Goal: Task Accomplishment & Management: Manage account settings

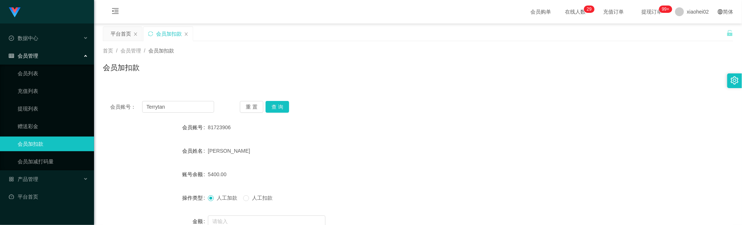
scroll to position [78, 0]
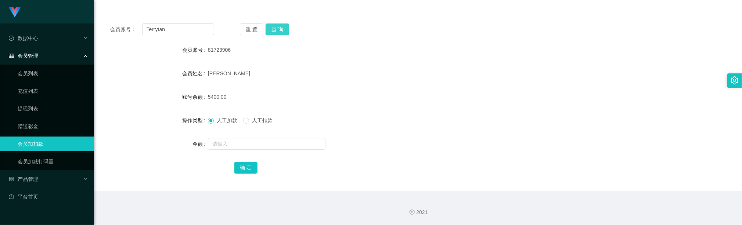
type input "Terrytan"
click at [269, 22] on div "会员账号： [PERSON_NAME] 重 置 查 询 会员账号 81723906 会员姓名 [PERSON_NAME] 账号余额 5400.00 操作类型 …" at bounding box center [418, 103] width 631 height 175
click at [273, 24] on button "查 询" at bounding box center [278, 30] width 24 height 12
click at [238, 149] on input "text" at bounding box center [267, 144] width 118 height 12
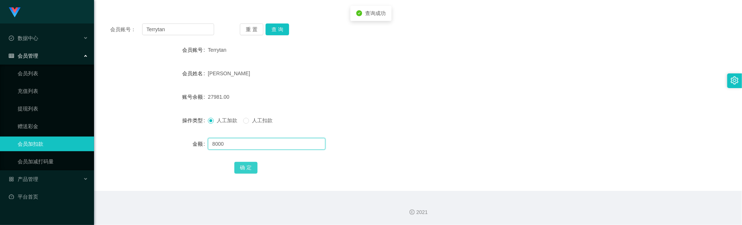
type input "8000"
click at [246, 166] on button "确 定" at bounding box center [246, 168] width 24 height 12
click at [369, 91] on div "35981.00" at bounding box center [392, 97] width 368 height 15
click at [197, 35] on div "会员账号： Terrytan 重 置 查 询 会员账号 Terrytan 会员姓名 Tan Swee Thian 账号余额 35981.00 操作类型 人工加…" at bounding box center [418, 103] width 631 height 175
click at [197, 34] on div "会员账号： Terrytan 重 置 查 询 会员账号 Terrytan 会员姓名 Tan Swee Thian 账号余额 35981.00 操作类型 人工加…" at bounding box center [418, 103] width 631 height 175
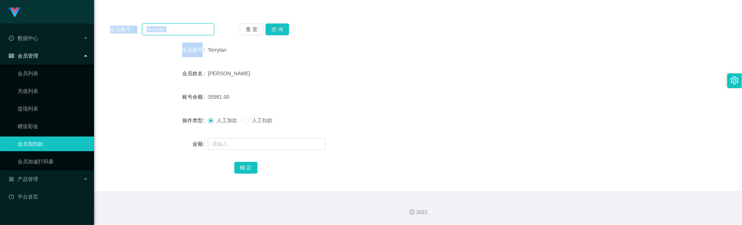
click at [199, 32] on input "Terrytan" at bounding box center [178, 30] width 72 height 12
click at [200, 31] on input "Terrytan" at bounding box center [178, 30] width 72 height 12
click at [282, 27] on button "查 询" at bounding box center [278, 30] width 24 height 12
click at [201, 32] on input "Terrytan" at bounding box center [178, 30] width 72 height 12
paste input "228622"
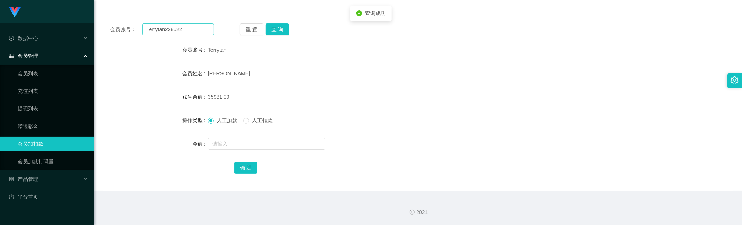
click at [208, 35] on div "会员账号： Terrytan228622 重 置 查 询 会员账号 Terrytan 会员姓名 Tan Swee Thian 账号余额 35981.00 操作…" at bounding box center [418, 103] width 631 height 175
click at [191, 26] on input "Terrytan228622" at bounding box center [178, 30] width 72 height 12
drag, startPoint x: 191, startPoint y: 26, endPoint x: 195, endPoint y: 26, distance: 4.0
click at [192, 26] on input "Terrytan228622" at bounding box center [178, 30] width 72 height 12
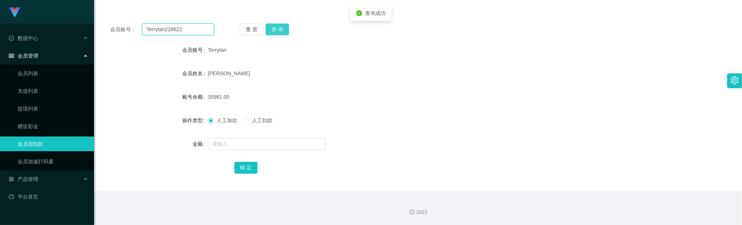
paste input "text"
type input "228622"
click at [282, 28] on button "查 询" at bounding box center [278, 30] width 24 height 12
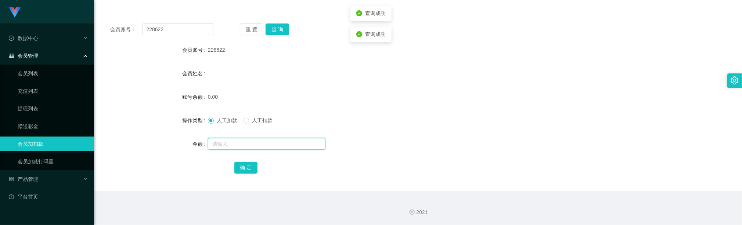
click at [226, 140] on input "text" at bounding box center [267, 144] width 118 height 12
type input "100"
click at [243, 165] on button "确 定" at bounding box center [246, 168] width 24 height 12
click at [312, 160] on div "确 定" at bounding box center [418, 167] width 368 height 15
click at [191, 36] on div "会员账号： 228622 重 置 查 询 会员账号 228622 会员姓名 账号余额 100.00 操作类型 人工加款 人工扣款 金额 确 定" at bounding box center [418, 103] width 631 height 175
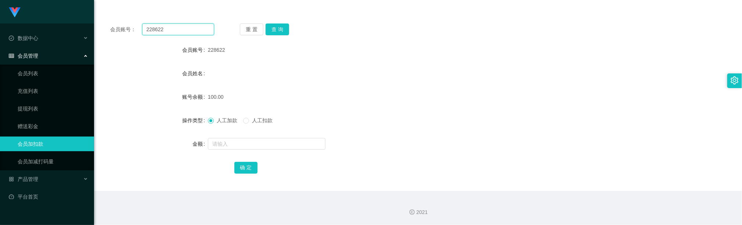
click at [191, 32] on input "228622" at bounding box center [178, 30] width 72 height 12
drag, startPoint x: 191, startPoint y: 32, endPoint x: 212, endPoint y: 32, distance: 20.9
click at [191, 32] on input "228622" at bounding box center [178, 30] width 72 height 12
paste input "ETY0807"
type input "ETY0807"
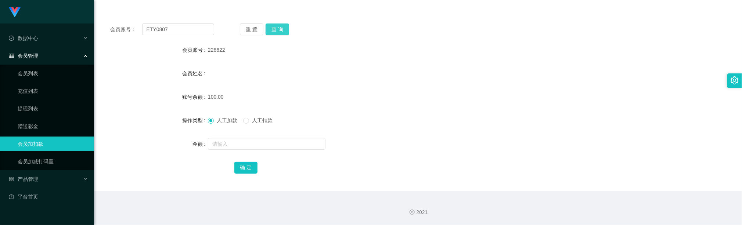
drag, startPoint x: 275, startPoint y: 28, endPoint x: 280, endPoint y: 47, distance: 20.7
click at [275, 28] on button "查 询" at bounding box center [278, 30] width 24 height 12
click at [238, 146] on input "text" at bounding box center [267, 144] width 118 height 12
type input "100"
click at [249, 170] on button "确 定" at bounding box center [246, 168] width 24 height 12
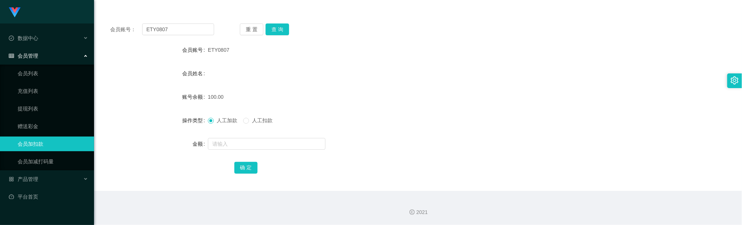
drag, startPoint x: 362, startPoint y: 108, endPoint x: 404, endPoint y: 51, distance: 71.5
click at [364, 105] on form "会员账号 ETY0807 会员姓名 账号余额 100.00 操作类型 人工加款 人工扣款 金额 确 定" at bounding box center [418, 109] width 631 height 132
click at [186, 24] on input "ETY0807" at bounding box center [178, 30] width 72 height 12
paste input "Sajal"
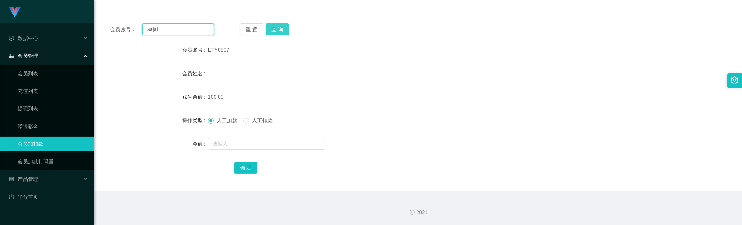
type input "Sajal"
click at [275, 28] on button "查 询" at bounding box center [278, 30] width 24 height 12
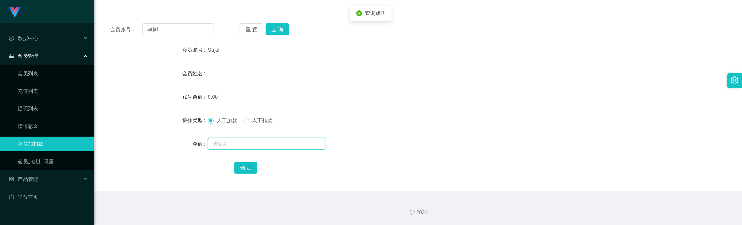
click at [242, 146] on input "text" at bounding box center [267, 144] width 118 height 12
type input "100"
click at [247, 165] on button "确 定" at bounding box center [246, 168] width 24 height 12
click at [200, 32] on input "Sajal" at bounding box center [178, 30] width 72 height 12
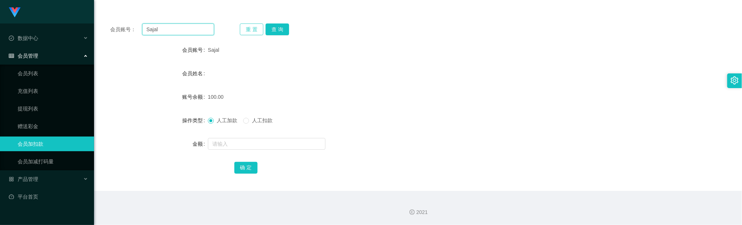
paste input "ETY0807"
click at [213, 26] on input "SajalETY0807" at bounding box center [178, 30] width 72 height 12
click at [212, 26] on input "SajalETY0807" at bounding box center [178, 30] width 72 height 12
paste input "text"
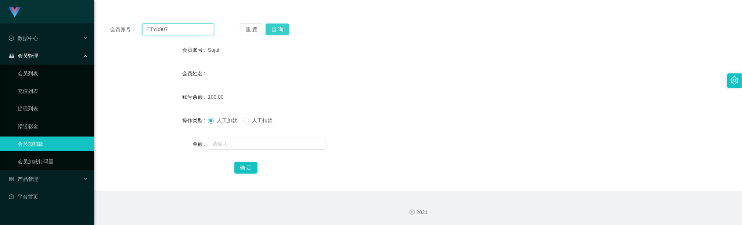
type input "ETY0807"
click at [281, 27] on button "查 询" at bounding box center [278, 30] width 24 height 12
click at [276, 26] on button "查 询" at bounding box center [278, 30] width 24 height 12
drag, startPoint x: 259, startPoint y: 157, endPoint x: 259, endPoint y: 149, distance: 7.4
click at [259, 156] on form "会员账号 ETY0807 会员姓名 账号余额 200.00 操作类型 人工加款 人工扣款 金额 确 定" at bounding box center [418, 109] width 631 height 132
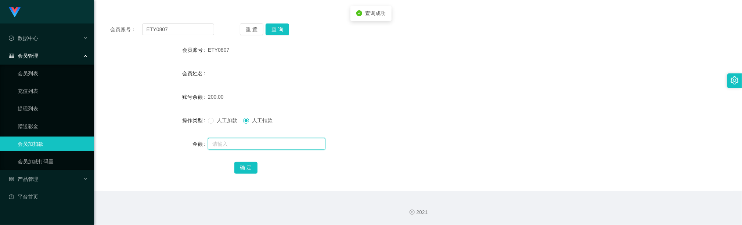
click at [259, 149] on input "text" at bounding box center [267, 144] width 118 height 12
type input "50"
click at [246, 164] on button "确 定" at bounding box center [246, 168] width 24 height 12
click at [273, 25] on button "查 询" at bounding box center [278, 30] width 24 height 12
click at [370, 98] on div "150.00" at bounding box center [392, 97] width 368 height 15
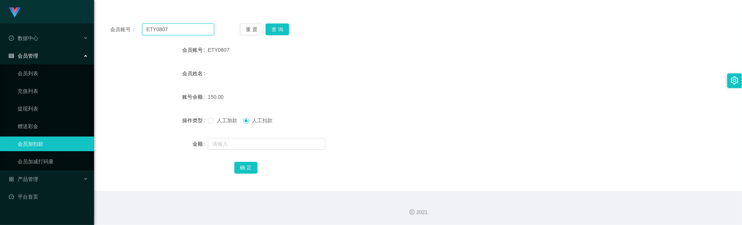
click at [176, 28] on input "ETY0807" at bounding box center [178, 30] width 72 height 12
click at [275, 30] on button "查 询" at bounding box center [278, 30] width 24 height 12
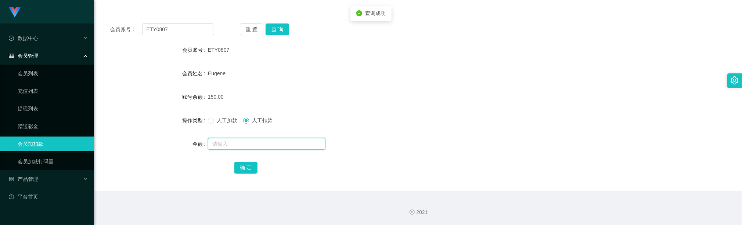
drag, startPoint x: 236, startPoint y: 145, endPoint x: 230, endPoint y: 131, distance: 15.0
click at [235, 145] on input "text" at bounding box center [267, 144] width 118 height 12
click at [225, 122] on span "人工加款" at bounding box center [227, 121] width 26 height 6
click at [224, 143] on input "text" at bounding box center [267, 144] width 118 height 12
type input "20"
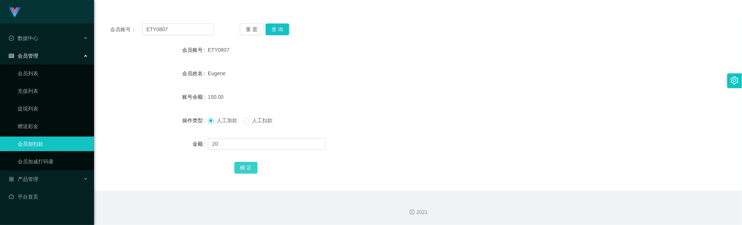
click at [244, 165] on button "确 定" at bounding box center [246, 168] width 24 height 12
drag, startPoint x: 433, startPoint y: 121, endPoint x: 443, endPoint y: 105, distance: 19.0
click at [434, 120] on div "人工加款 人工扣款" at bounding box center [392, 120] width 368 height 15
click at [176, 29] on input "ETY0807" at bounding box center [178, 30] width 72 height 12
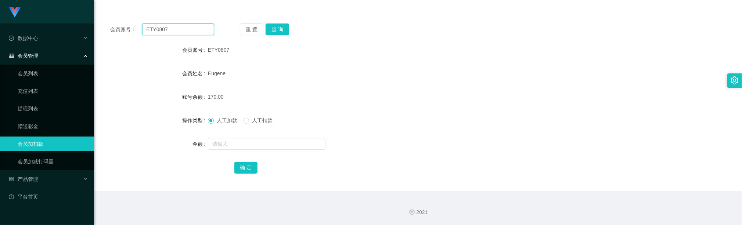
paste input "81723906"
type input "81723906"
click at [278, 26] on button "查 询" at bounding box center [278, 30] width 24 height 12
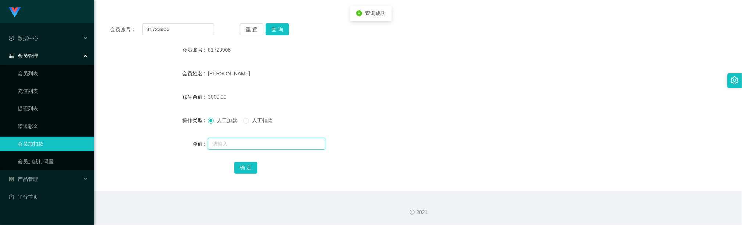
click at [234, 148] on input "text" at bounding box center [267, 144] width 118 height 12
type input "4000"
click at [249, 165] on button "确 定" at bounding box center [246, 168] width 24 height 12
click at [384, 92] on div "7000.00" at bounding box center [392, 97] width 368 height 15
click at [175, 21] on div "会员账号： 81723906 重 置 查 询 会员账号 81723906 会员姓名 Tong xiao 账号余额 7000.00 操作类型 人工加款 人工扣款…" at bounding box center [418, 103] width 631 height 175
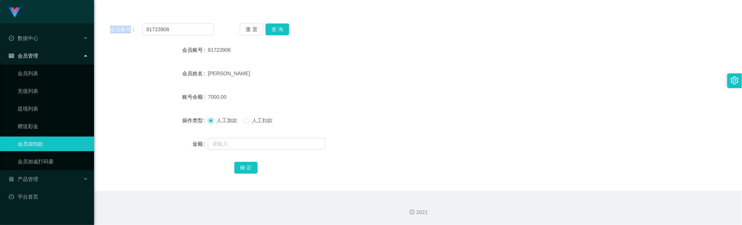
click at [175, 21] on div "会员账号： 81723906 重 置 查 询 会员账号 81723906 会员姓名 Tong xiao 账号余额 7000.00 操作类型 人工加款 人工扣款…" at bounding box center [418, 103] width 631 height 175
click at [181, 26] on input "81723906" at bounding box center [178, 30] width 72 height 12
paste input "Sajal"
type input "Sajal"
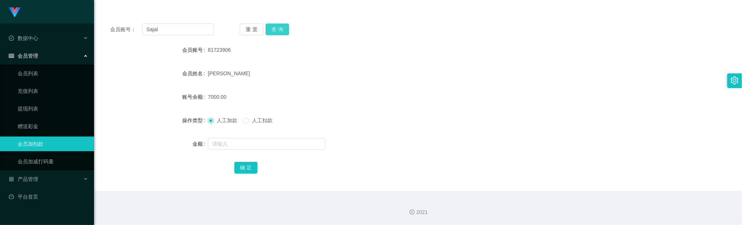
click at [279, 29] on button "查 询" at bounding box center [278, 30] width 24 height 12
click at [251, 122] on span "人工扣款" at bounding box center [262, 121] width 26 height 6
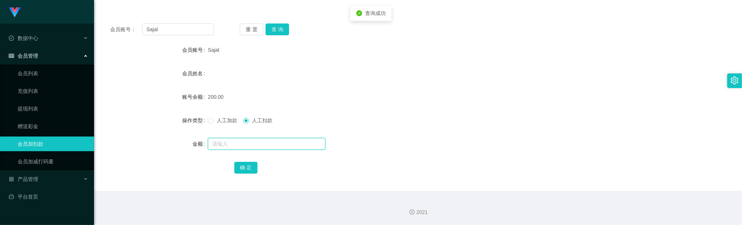
click at [256, 144] on input "text" at bounding box center [267, 144] width 118 height 12
type input "50"
drag, startPoint x: 246, startPoint y: 161, endPoint x: 248, endPoint y: 168, distance: 7.0
click at [246, 161] on div "确 定" at bounding box center [418, 167] width 368 height 15
click at [249, 169] on button "确 定" at bounding box center [246, 168] width 24 height 12
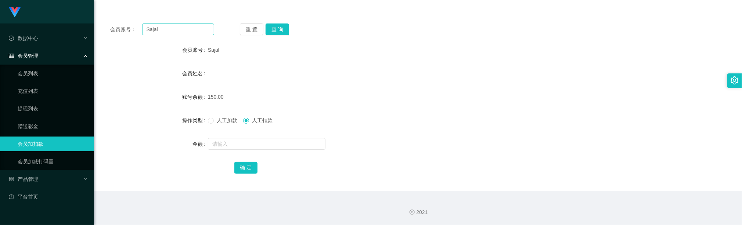
click at [200, 20] on div "会员账号： Sajal 重 置 查 询 会员账号 Sajal 会员姓名 账号余额 150.00 操作类型 人工加款 人工扣款 金额 确 定" at bounding box center [418, 103] width 631 height 175
click at [201, 30] on input "Sajal" at bounding box center [178, 30] width 72 height 12
paste input "228622"
click at [192, 29] on input "Sajal228622" at bounding box center [178, 30] width 72 height 12
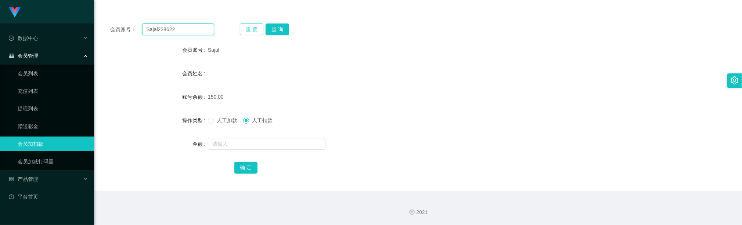
paste input "text"
type input "228622"
click at [278, 29] on button "查 询" at bounding box center [278, 30] width 24 height 12
drag, startPoint x: 310, startPoint y: 84, endPoint x: 209, endPoint y: 110, distance: 104.3
click at [309, 84] on form "会员账号 228622 会员姓名 账号余额 50.00 操作类型 人工加款 人工扣款 金额 确 定" at bounding box center [418, 109] width 631 height 132
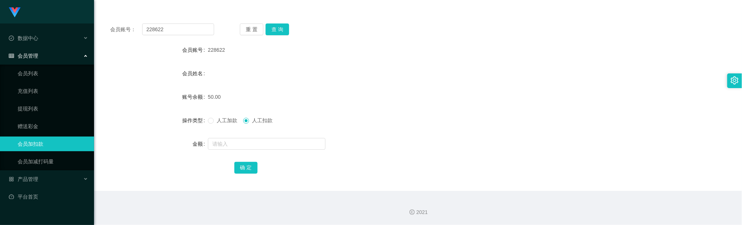
drag, startPoint x: 350, startPoint y: 106, endPoint x: 347, endPoint y: 101, distance: 6.1
click at [350, 105] on form "会员账号 228622 会员姓名 账号余额 50.00 操作类型 人工加款 人工扣款 金额 确 定" at bounding box center [418, 109] width 631 height 132
click at [282, 26] on button "查 询" at bounding box center [278, 30] width 24 height 12
click at [444, 109] on form "会员账号 228622 会员姓名 账号余额 50.00 操作类型 人工加款 人工扣款 金额 确 定" at bounding box center [418, 109] width 631 height 132
click at [193, 30] on input "228622" at bounding box center [178, 30] width 72 height 12
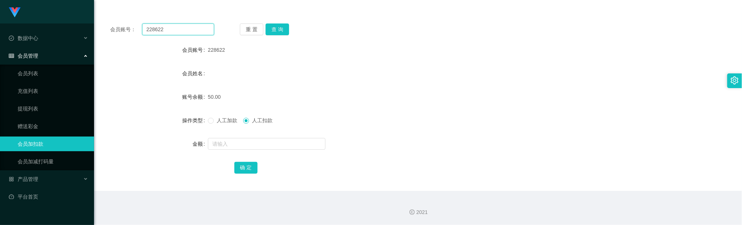
click at [193, 30] on input "228622" at bounding box center [178, 30] width 72 height 12
click at [283, 28] on button "查 询" at bounding box center [278, 30] width 24 height 12
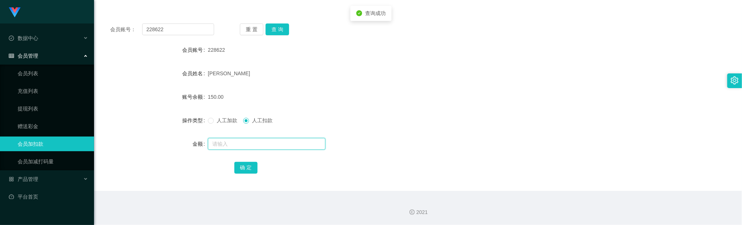
click at [233, 146] on input "text" at bounding box center [267, 144] width 118 height 12
click at [222, 125] on div "人工加款 人工扣款" at bounding box center [392, 120] width 368 height 15
click at [219, 119] on span "人工加款" at bounding box center [227, 121] width 26 height 6
click at [227, 141] on input "text" at bounding box center [267, 144] width 118 height 12
type input "20"
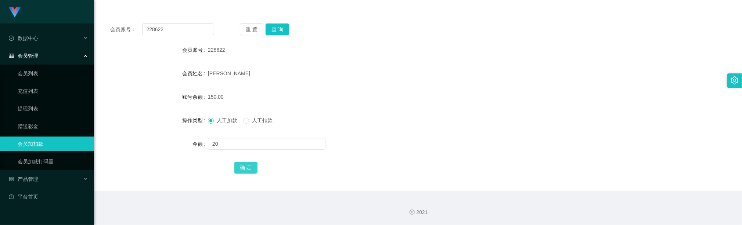
click at [248, 169] on button "确 定" at bounding box center [246, 168] width 24 height 12
drag, startPoint x: 381, startPoint y: 121, endPoint x: 312, endPoint y: 41, distance: 105.0
click at [377, 114] on div "人工加款 人工扣款" at bounding box center [392, 120] width 368 height 15
click at [187, 32] on input "228622" at bounding box center [178, 30] width 72 height 12
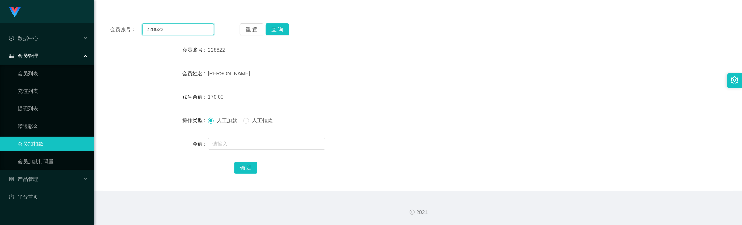
paste input "Sajal"
type input "Sajal"
click at [281, 33] on button "查 询" at bounding box center [278, 30] width 24 height 12
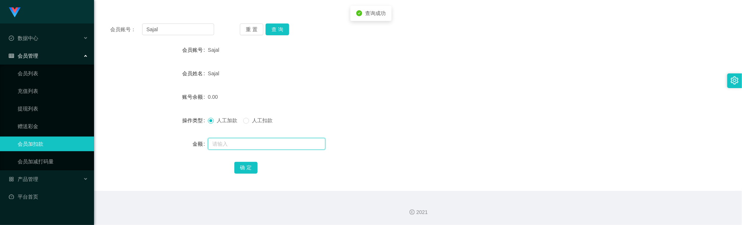
click at [230, 147] on input "text" at bounding box center [267, 144] width 118 height 12
type input "35"
click at [241, 174] on div "确 定" at bounding box center [418, 167] width 368 height 15
click at [243, 170] on button "确 定" at bounding box center [246, 168] width 24 height 12
drag, startPoint x: 353, startPoint y: 90, endPoint x: 232, endPoint y: 50, distance: 127.7
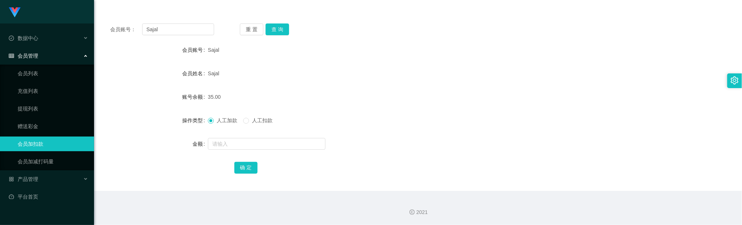
click at [349, 88] on form "会员账号 Sajal 会员姓名 Sajal 账号余额 35.00 操作类型 人工加款 人工扣款 金额 确 定" at bounding box center [418, 109] width 631 height 132
click at [192, 25] on input "Sajal" at bounding box center [178, 30] width 72 height 12
click at [191, 28] on input "Sajal" at bounding box center [178, 30] width 72 height 12
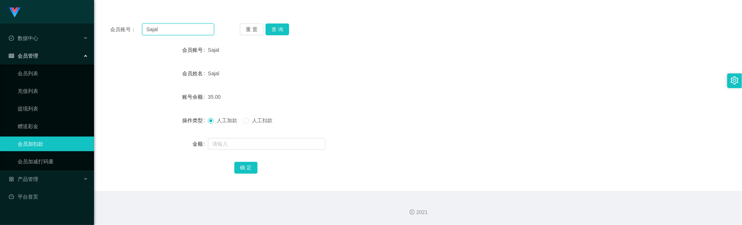
paste input "Terrytan"
type input "Terrytan"
click at [280, 29] on button "查 询" at bounding box center [278, 30] width 24 height 12
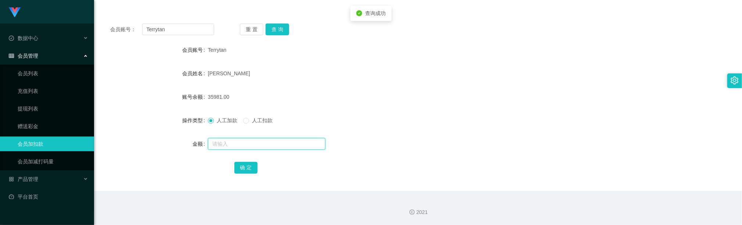
drag, startPoint x: 236, startPoint y: 148, endPoint x: 237, endPoint y: 144, distance: 4.2
click at [236, 148] on input "text" at bounding box center [267, 144] width 118 height 12
type input "12000"
click at [246, 169] on button "确 定" at bounding box center [246, 168] width 24 height 12
drag, startPoint x: 459, startPoint y: 101, endPoint x: 455, endPoint y: 90, distance: 10.8
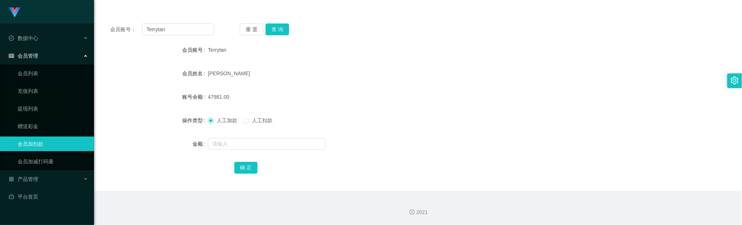
click at [459, 101] on div "47981.00" at bounding box center [392, 97] width 368 height 15
click at [193, 33] on input "Terrytan" at bounding box center [178, 30] width 72 height 12
paste input "81772391"
type input "81772391"
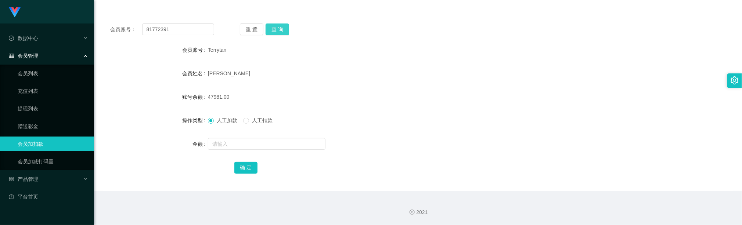
click at [282, 28] on button "查 询" at bounding box center [278, 30] width 24 height 12
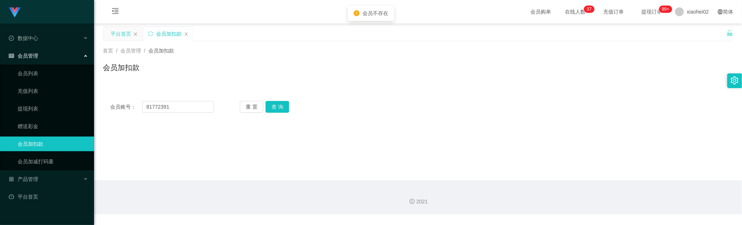
click at [123, 35] on div "平台首页" at bounding box center [121, 34] width 21 height 14
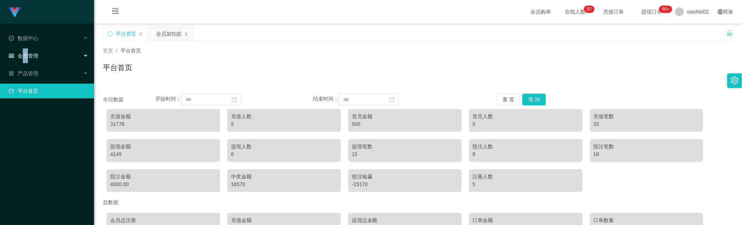
drag, startPoint x: 25, startPoint y: 51, endPoint x: 29, endPoint y: 51, distance: 4.0
click at [25, 53] on span "会员管理" at bounding box center [23, 56] width 29 height 6
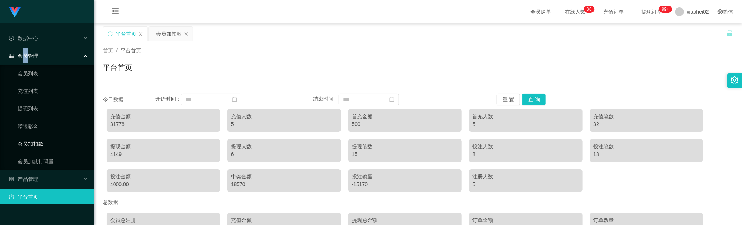
click at [49, 138] on link "会员加扣款" at bounding box center [53, 144] width 71 height 15
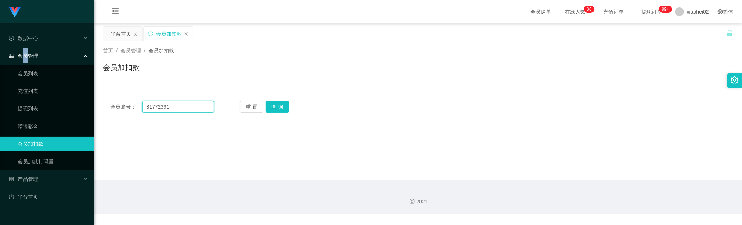
click at [181, 107] on input "81772391" at bounding box center [178, 107] width 72 height 12
click at [183, 107] on input "81772391" at bounding box center [178, 107] width 72 height 12
paste input "Sajal"
type input "Sajal"
click at [283, 106] on button "查 询" at bounding box center [278, 107] width 24 height 12
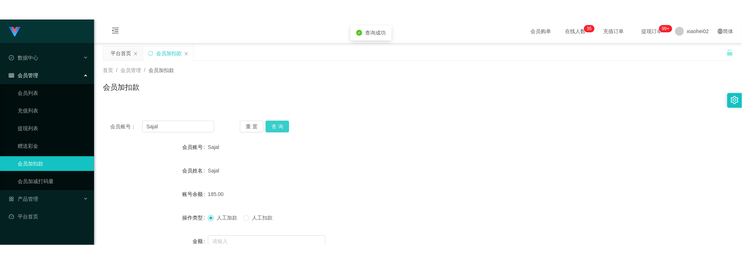
scroll to position [55, 0]
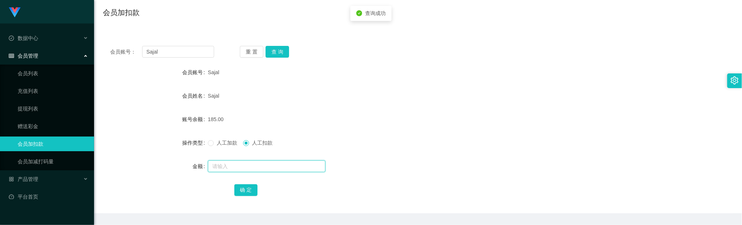
click at [252, 166] on input "text" at bounding box center [267, 167] width 118 height 12
type input "150"
click at [243, 186] on button "确 定" at bounding box center [246, 190] width 24 height 12
drag, startPoint x: 279, startPoint y: 53, endPoint x: 309, endPoint y: 30, distance: 38.2
click at [279, 53] on button "查 询" at bounding box center [278, 52] width 24 height 12
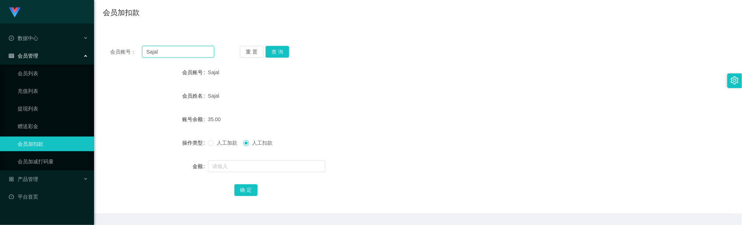
click at [196, 55] on input "Sajal" at bounding box center [178, 52] width 72 height 12
click at [196, 54] on input "Sajal" at bounding box center [178, 52] width 72 height 12
paste input "228622"
type input "228622"
click at [281, 51] on button "查 询" at bounding box center [278, 52] width 24 height 12
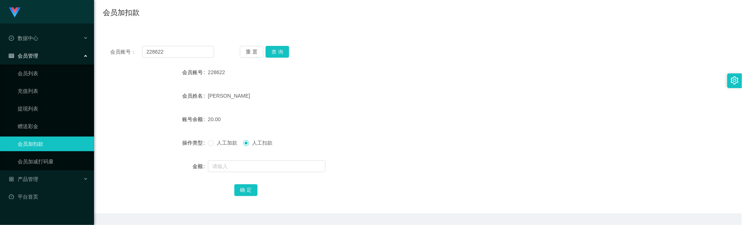
drag, startPoint x: 455, startPoint y: 151, endPoint x: 463, endPoint y: 63, distance: 89.0
click at [452, 144] on form "会员账号 228622 会员姓名 Lim Mei khei 账号余额 20.00 操作类型 人工加款 人工扣款 金额 确 定" at bounding box center [418, 131] width 631 height 132
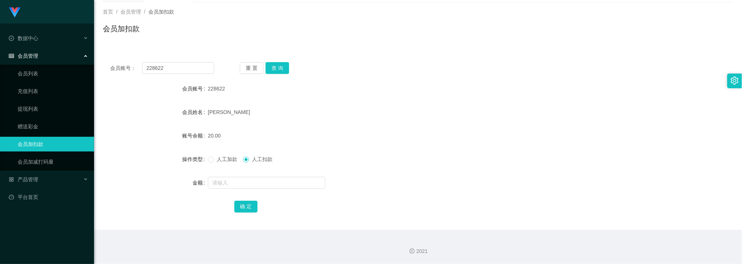
scroll to position [39, 0]
click at [425, 123] on form "会员账号 228622 会员姓名 Lim Mei khei 账号余额 20.00 操作类型 人工加款 人工扣款 金额 确 定" at bounding box center [418, 147] width 631 height 132
click at [370, 154] on div "人工加款 人工扣款" at bounding box center [392, 159] width 368 height 15
click at [200, 71] on input "228622" at bounding box center [178, 68] width 72 height 12
click at [200, 70] on input "228622" at bounding box center [178, 68] width 72 height 12
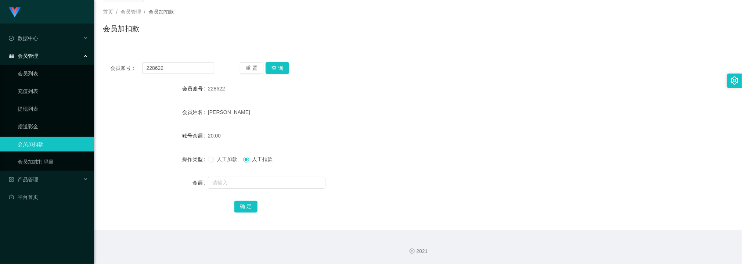
click at [290, 67] on div "重 置 查 询" at bounding box center [292, 68] width 104 height 12
click at [282, 68] on button "查 询" at bounding box center [278, 68] width 24 height 12
click at [227, 164] on div "人工加款 人工扣款" at bounding box center [392, 159] width 368 height 15
click at [227, 155] on div "人工加款 人工扣款" at bounding box center [392, 159] width 368 height 15
click at [228, 161] on span "人工加款" at bounding box center [227, 159] width 26 height 6
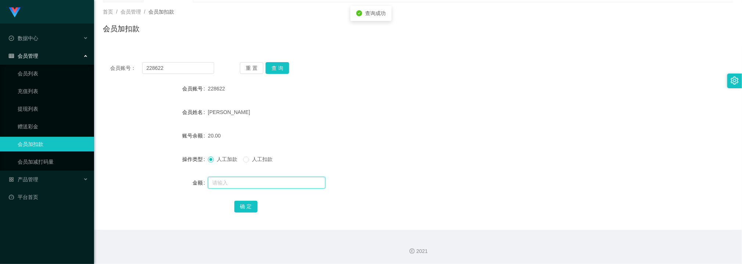
click at [234, 179] on input "text" at bounding box center [267, 183] width 118 height 12
type input "100"
click at [246, 202] on button "确 定" at bounding box center [246, 207] width 24 height 12
click at [375, 133] on div "120.00" at bounding box center [392, 135] width 368 height 15
click at [183, 68] on input "228622" at bounding box center [178, 68] width 72 height 12
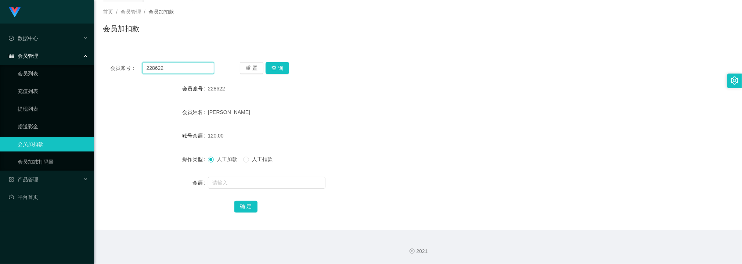
drag, startPoint x: 183, startPoint y: 68, endPoint x: 193, endPoint y: 69, distance: 10.1
click at [183, 68] on input "228622" at bounding box center [178, 68] width 72 height 12
paste input "ETY0807"
type input "ETY0807"
drag, startPoint x: 261, startPoint y: 68, endPoint x: 269, endPoint y: 68, distance: 8.5
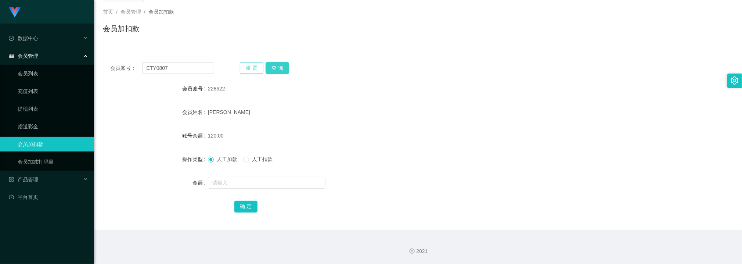
click at [265, 68] on div "重 置 查 询" at bounding box center [292, 68] width 104 height 12
click at [269, 68] on button "查 询" at bounding box center [278, 68] width 24 height 12
click at [269, 68] on div "重 置 查 询" at bounding box center [292, 68] width 104 height 12
click at [232, 182] on input "text" at bounding box center [267, 183] width 118 height 12
type input "300"
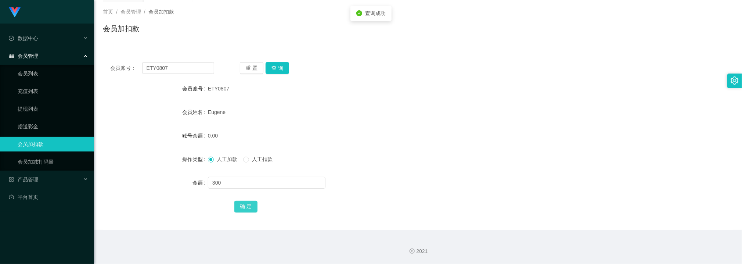
click at [245, 203] on button "确 定" at bounding box center [246, 207] width 24 height 12
click at [326, 148] on form "会员账号 ETY0807 会员姓名 Eugene 账号余额 300.00 操作类型 人工加款 人工扣款 金额 确 定" at bounding box center [418, 147] width 631 height 132
click at [170, 66] on input "ETY0807" at bounding box center [178, 68] width 72 height 12
paste input "Sajal"
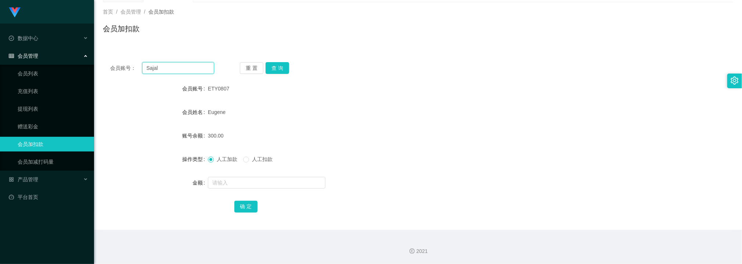
type input "Sajal"
drag, startPoint x: 293, startPoint y: 64, endPoint x: 284, endPoint y: 67, distance: 9.2
click at [292, 64] on div "重 置 查 询" at bounding box center [292, 68] width 104 height 12
click at [282, 67] on button "查 询" at bounding box center [278, 68] width 24 height 12
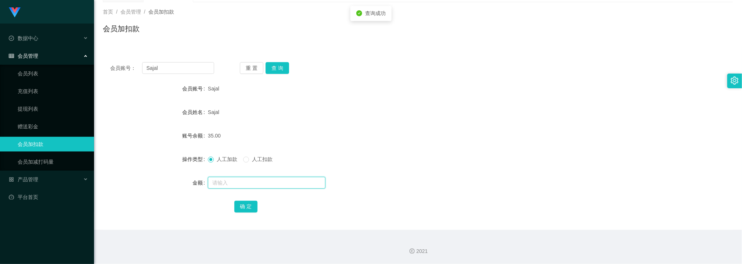
click at [230, 181] on input "text" at bounding box center [267, 183] width 118 height 12
type input "100"
click at [247, 203] on button "确 定" at bounding box center [246, 207] width 24 height 12
click at [306, 127] on form "会员账号 Sajal 会员姓名 Sajal 账号余额 135.00 操作类型 人工加款 人工扣款 金额 确 定" at bounding box center [418, 147] width 631 height 132
click at [411, 134] on div "135.00" at bounding box center [392, 135] width 368 height 15
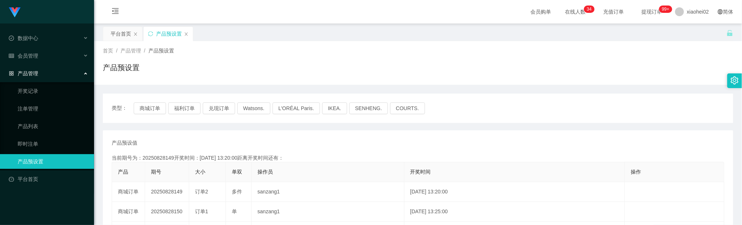
scroll to position [55, 0]
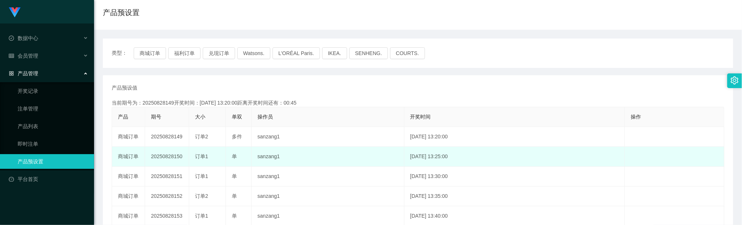
click at [313, 153] on td "sanzang1" at bounding box center [328, 157] width 153 height 20
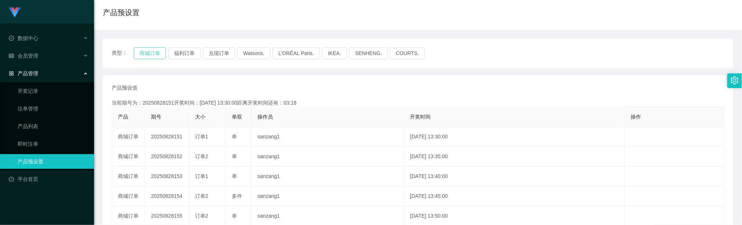
click at [150, 51] on button "商城订单" at bounding box center [150, 53] width 32 height 12
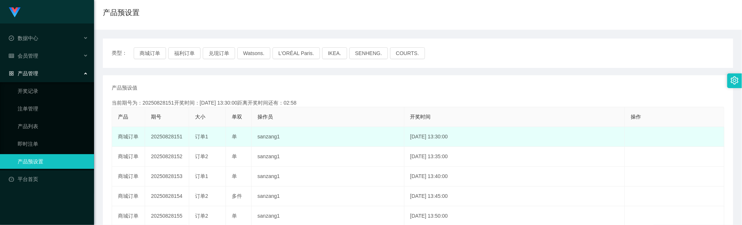
click at [415, 142] on td "2025-08-28 13:30:00" at bounding box center [515, 137] width 221 height 20
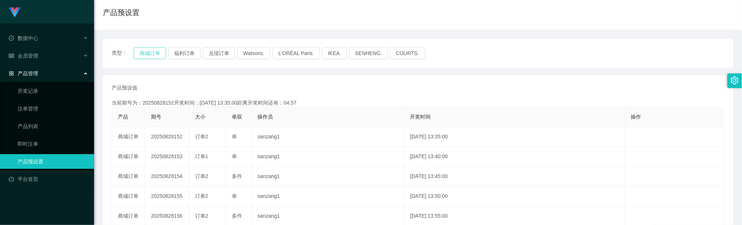
click at [152, 52] on button "商城订单" at bounding box center [150, 53] width 32 height 12
drag, startPoint x: 355, startPoint y: 14, endPoint x: 371, endPoint y: 1, distance: 20.3
click at [356, 14] on div "产品预设置" at bounding box center [418, 15] width 631 height 17
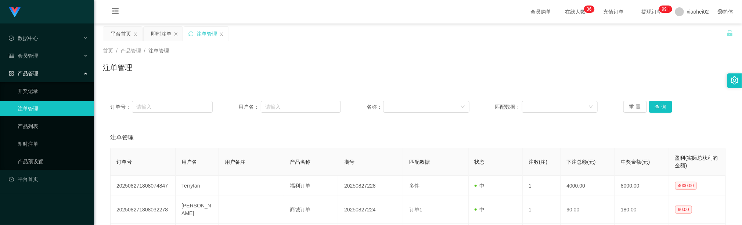
scroll to position [55, 0]
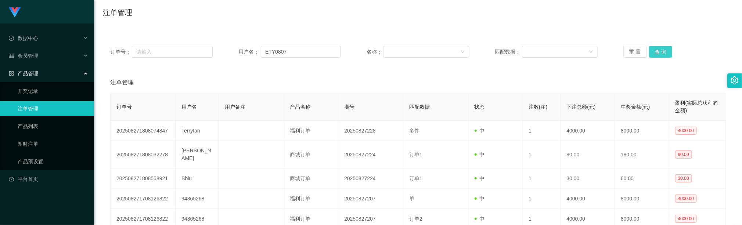
type input "ETY0807"
click at [653, 48] on button "查 询" at bounding box center [661, 52] width 24 height 12
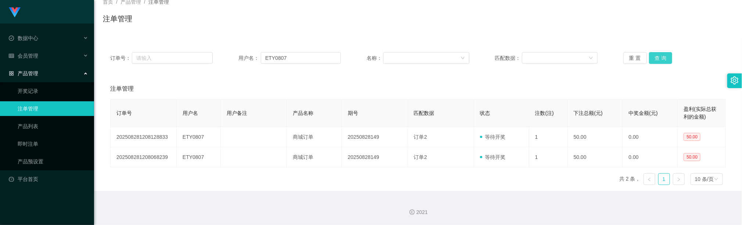
click at [663, 57] on button "查 询" at bounding box center [661, 58] width 24 height 12
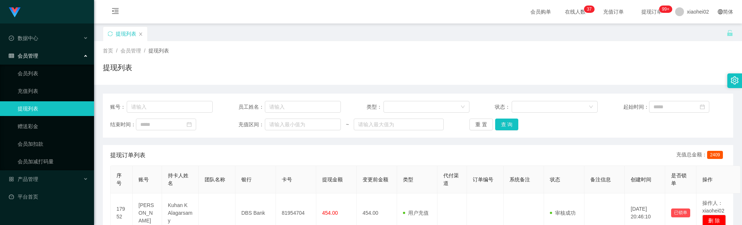
click at [505, 119] on button "查 询" at bounding box center [507, 125] width 24 height 12
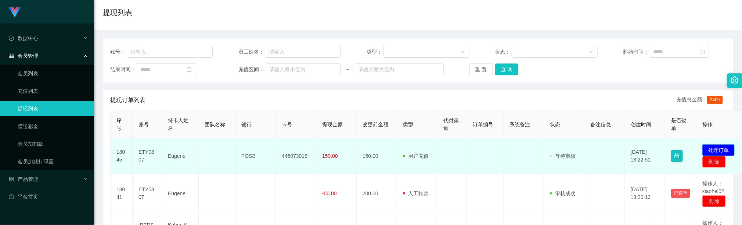
click at [723, 150] on button "处理订单" at bounding box center [719, 150] width 32 height 12
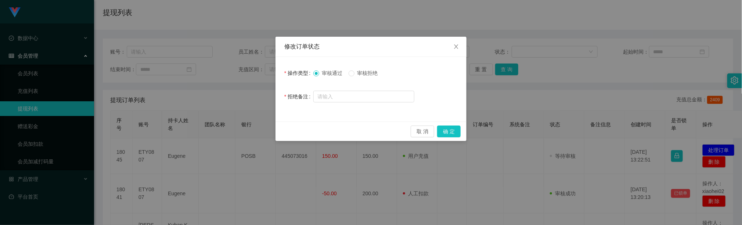
click at [357, 71] on span "审核拒绝" at bounding box center [368, 73] width 26 height 6
click at [358, 97] on input "text" at bounding box center [363, 97] width 101 height 12
type input "请联系助理。"
click at [447, 130] on button "确 定" at bounding box center [449, 132] width 24 height 12
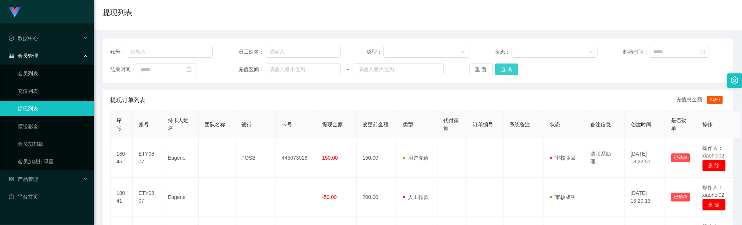
click at [513, 67] on button "查 询" at bounding box center [507, 70] width 24 height 12
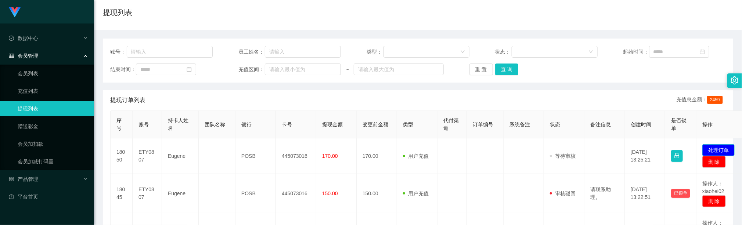
drag, startPoint x: 727, startPoint y: 147, endPoint x: 702, endPoint y: 139, distance: 26.4
click at [727, 147] on button "处理订单" at bounding box center [719, 150] width 32 height 12
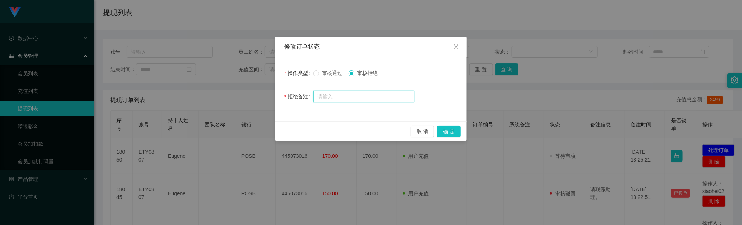
click at [338, 93] on input "text" at bounding box center [363, 97] width 101 height 12
paste input "Pay Now账户"
click at [330, 94] on input "Pay Now账户" at bounding box center [363, 97] width 101 height 12
click at [329, 95] on input "Pay Now账户" at bounding box center [363, 97] width 101 height 12
click at [378, 100] on input "请绑定PayNow账户" at bounding box center [363, 97] width 101 height 12
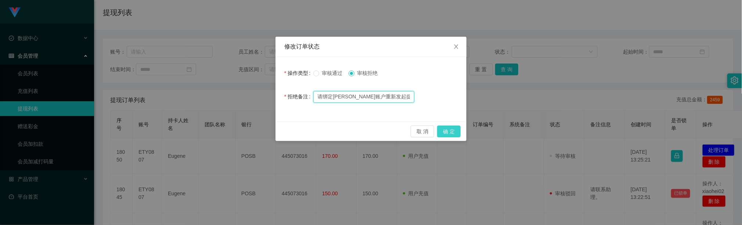
type input "请绑定[PERSON_NAME]账户重新发起提现！"
click at [453, 133] on button "确 定" at bounding box center [449, 132] width 24 height 12
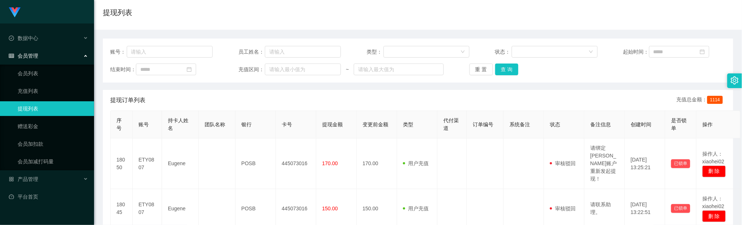
click at [290, 91] on div "提现订单列表 充值总金额： 1114" at bounding box center [418, 100] width 616 height 21
click at [501, 76] on div "账号： 员工姓名： 类型： 状态： 起始时间： 结束时间： 充值区间： ~ 重 置 查 询" at bounding box center [418, 61] width 631 height 44
click at [504, 71] on button "查 询" at bounding box center [507, 70] width 24 height 12
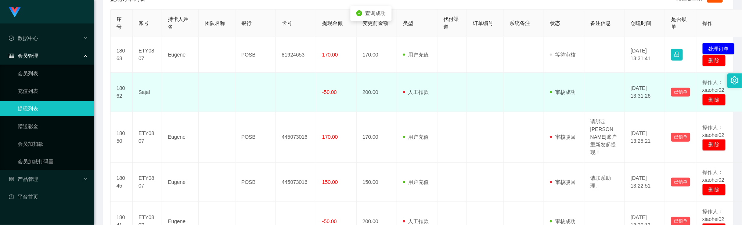
scroll to position [165, 0]
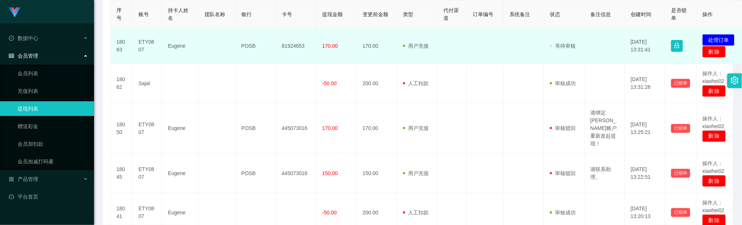
click at [294, 47] on td "81924653" at bounding box center [296, 46] width 40 height 36
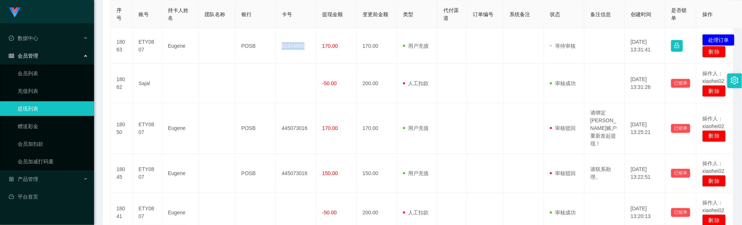
copy td "81924653"
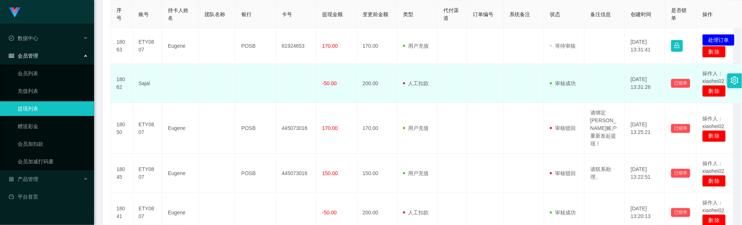
click at [295, 96] on td at bounding box center [296, 83] width 40 height 39
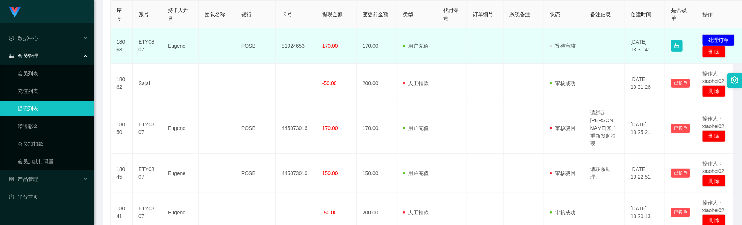
scroll to position [55, 0]
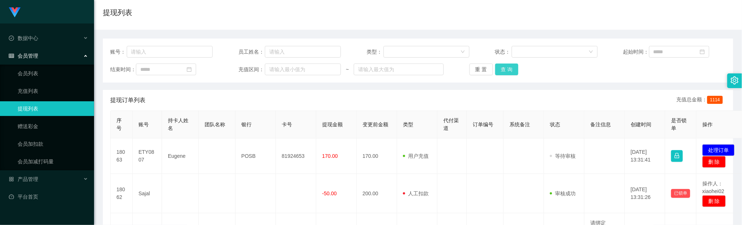
click at [501, 69] on button "查 询" at bounding box center [507, 70] width 24 height 12
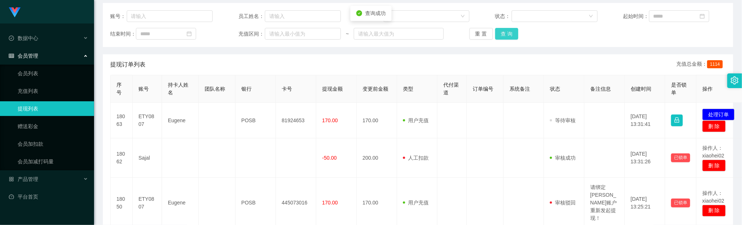
scroll to position [110, 0]
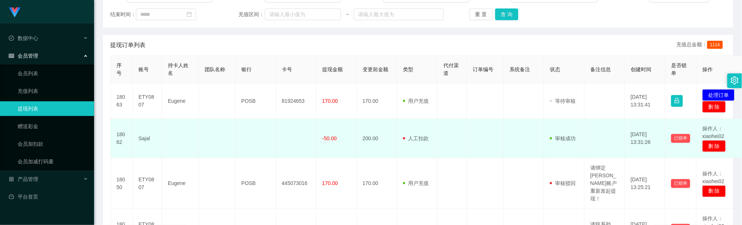
click at [487, 134] on td at bounding box center [485, 138] width 37 height 39
click at [506, 144] on td at bounding box center [524, 138] width 40 height 39
click at [466, 135] on td at bounding box center [452, 138] width 29 height 39
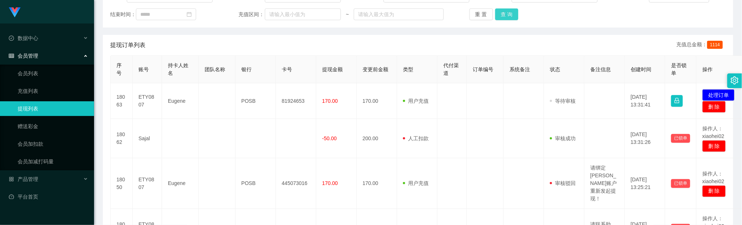
click at [502, 14] on button "查 询" at bounding box center [507, 14] width 24 height 12
click at [506, 18] on button "查 询" at bounding box center [507, 14] width 24 height 12
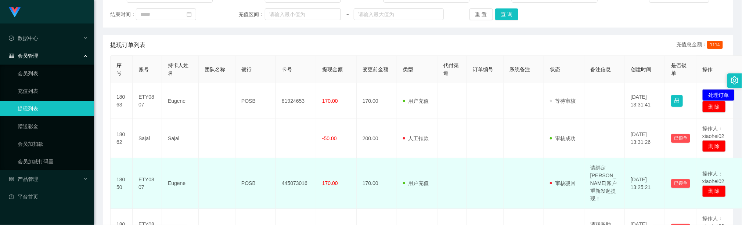
click at [443, 171] on td at bounding box center [452, 183] width 29 height 51
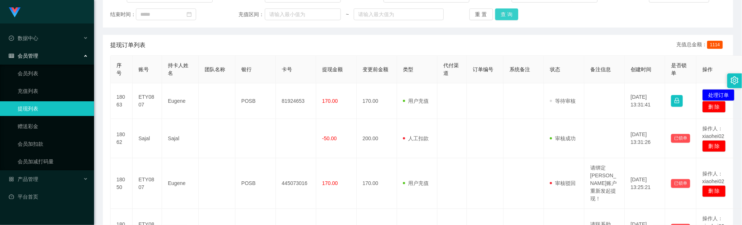
click at [505, 9] on button "查 询" at bounding box center [507, 14] width 24 height 12
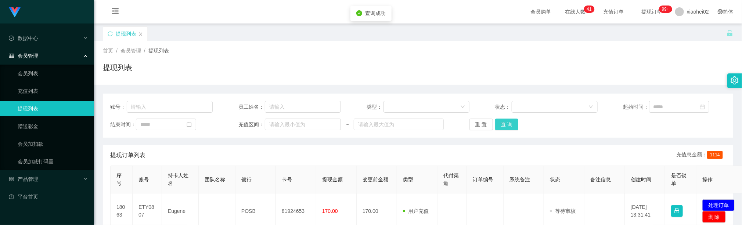
scroll to position [55, 0]
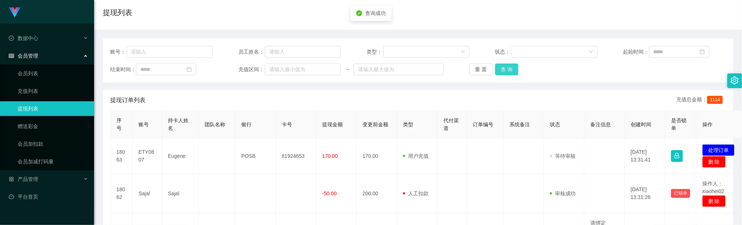
click at [506, 74] on button "查 询" at bounding box center [507, 70] width 24 height 12
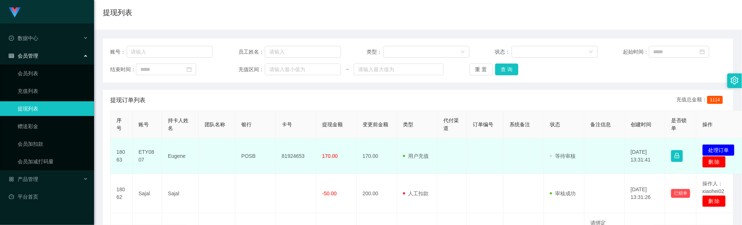
click at [463, 143] on td at bounding box center [452, 157] width 29 height 36
click at [724, 151] on button "处理订单" at bounding box center [719, 150] width 32 height 12
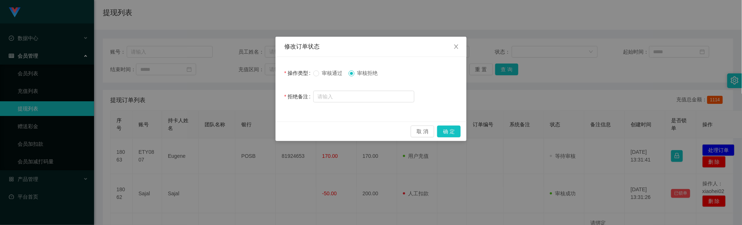
click at [332, 74] on span "审核通过" at bounding box center [332, 73] width 26 height 6
click at [449, 131] on button "确 定" at bounding box center [449, 132] width 24 height 12
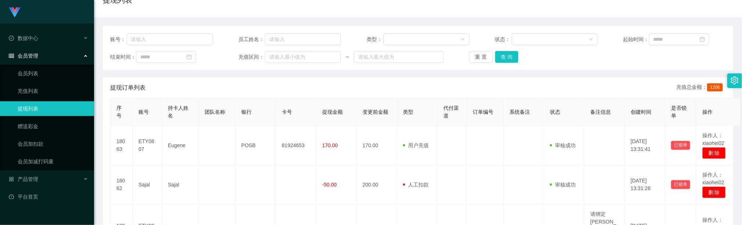
scroll to position [0, 0]
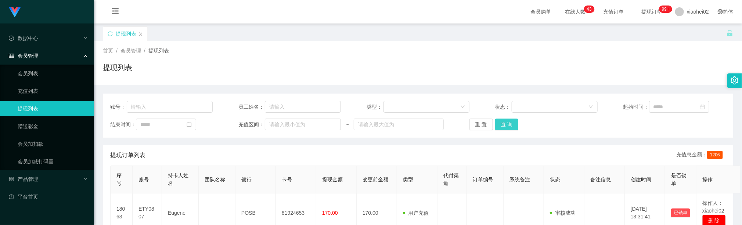
click at [506, 121] on button "查 询" at bounding box center [507, 125] width 24 height 12
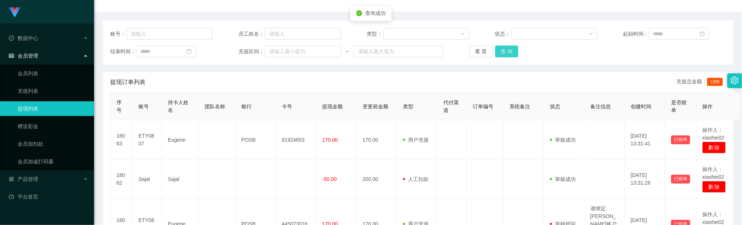
scroll to position [55, 0]
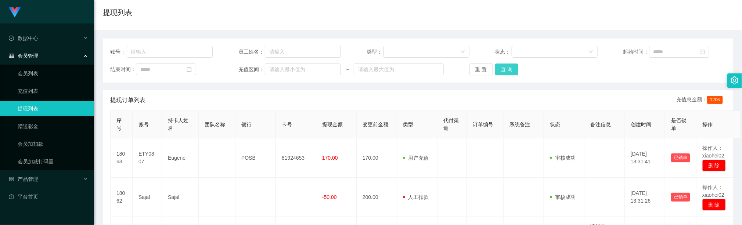
click at [509, 67] on button "查 询" at bounding box center [507, 70] width 24 height 12
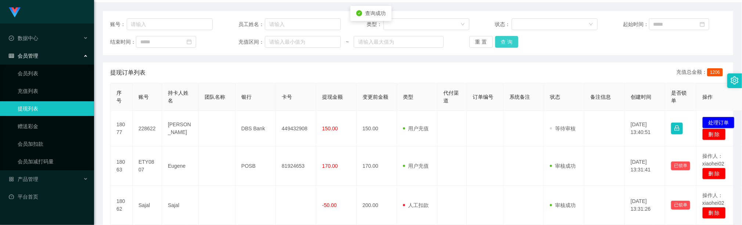
scroll to position [110, 0]
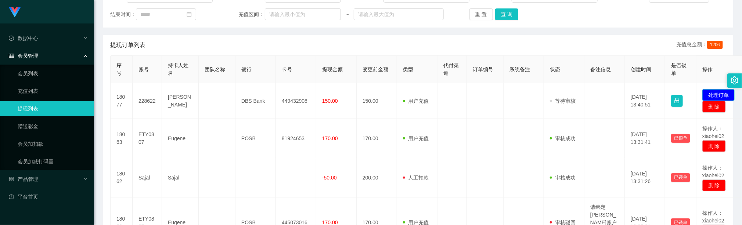
drag, startPoint x: 714, startPoint y: 95, endPoint x: 708, endPoint y: 97, distance: 5.9
click at [714, 95] on button "处理订单" at bounding box center [719, 95] width 32 height 12
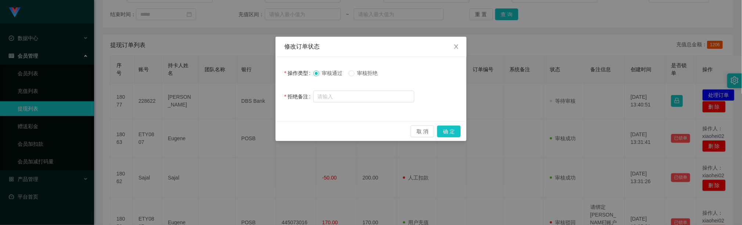
click at [355, 69] on div "审核通过 审核拒绝" at bounding box center [363, 73] width 101 height 15
click at [358, 76] on span "审核拒绝" at bounding box center [368, 73] width 26 height 6
click at [358, 98] on input "text" at bounding box center [363, 97] width 101 height 12
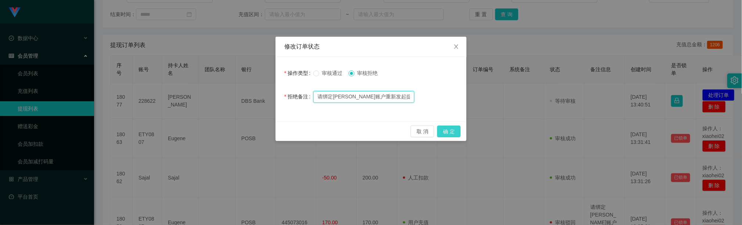
type input "请绑定PayNow账户重新发起提现！"
click at [451, 133] on button "确 定" at bounding box center [449, 132] width 24 height 12
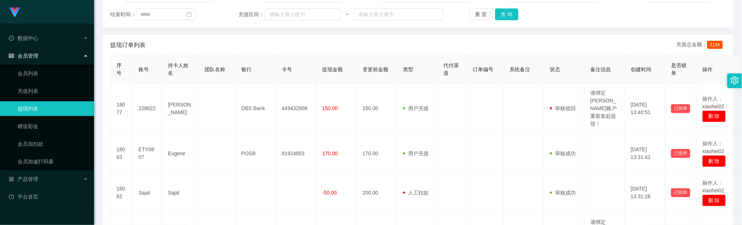
click at [255, 57] on th "银行" at bounding box center [256, 70] width 40 height 28
click at [509, 15] on button "查 询" at bounding box center [507, 14] width 24 height 12
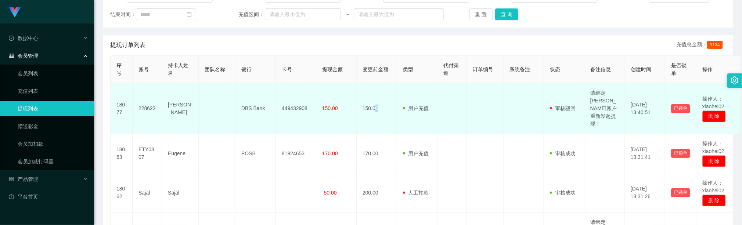
drag, startPoint x: 377, startPoint y: 126, endPoint x: 412, endPoint y: 98, distance: 43.9
click at [377, 126] on td "150.00" at bounding box center [377, 108] width 40 height 51
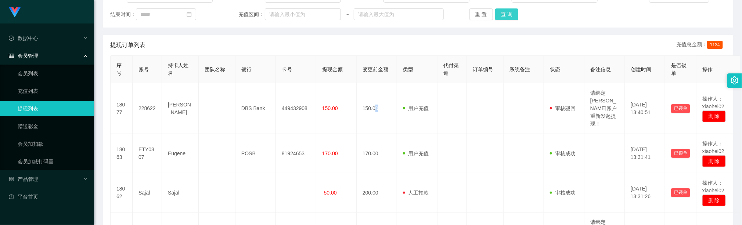
click at [510, 20] on button "查 询" at bounding box center [507, 14] width 24 height 12
click at [504, 9] on button "查 询" at bounding box center [507, 14] width 24 height 12
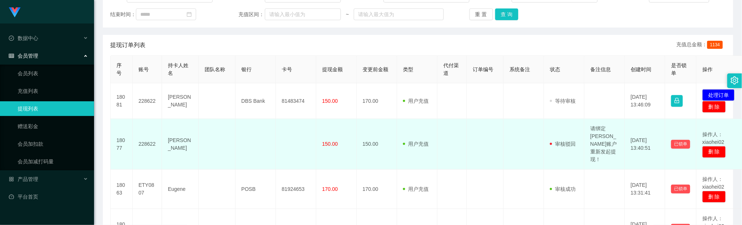
click at [376, 140] on td "150.00" at bounding box center [377, 144] width 40 height 51
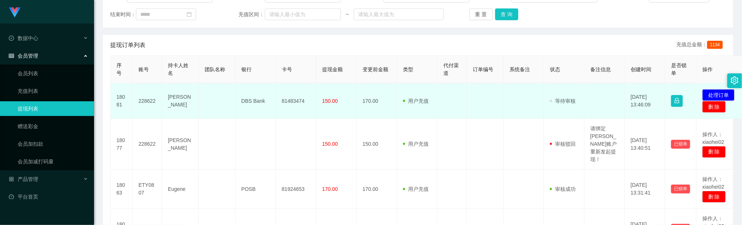
click at [295, 101] on td "81483474" at bounding box center [296, 101] width 40 height 36
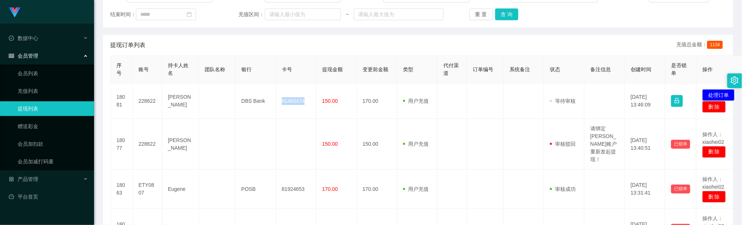
copy td "81483474"
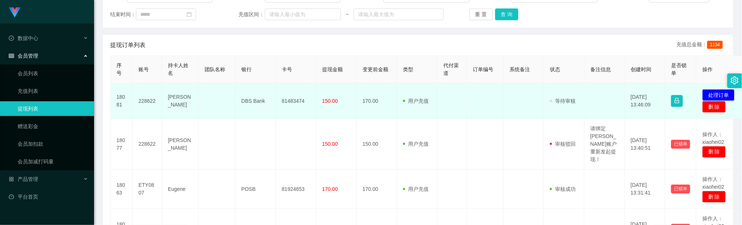
click at [470, 115] on td at bounding box center [485, 101] width 37 height 36
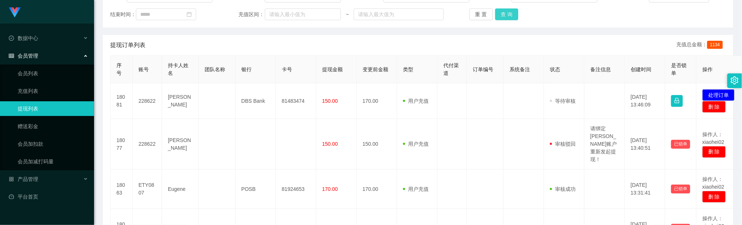
click at [510, 14] on button "查 询" at bounding box center [507, 14] width 24 height 12
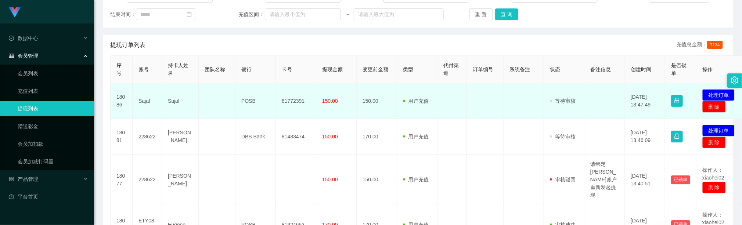
click at [290, 100] on td "81772391" at bounding box center [296, 101] width 40 height 36
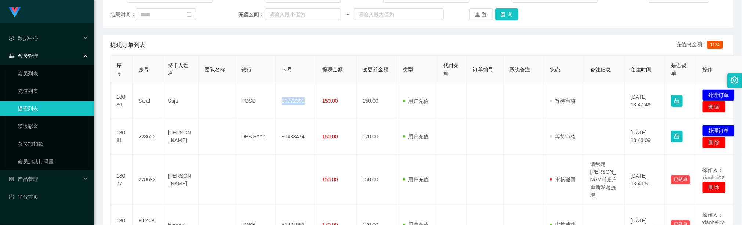
copy td "81772391"
drag, startPoint x: 240, startPoint y: 136, endPoint x: 256, endPoint y: 80, distance: 58.5
click at [241, 134] on td "DBS Bank" at bounding box center [256, 137] width 40 height 36
click at [503, 15] on button "查 询" at bounding box center [507, 14] width 24 height 12
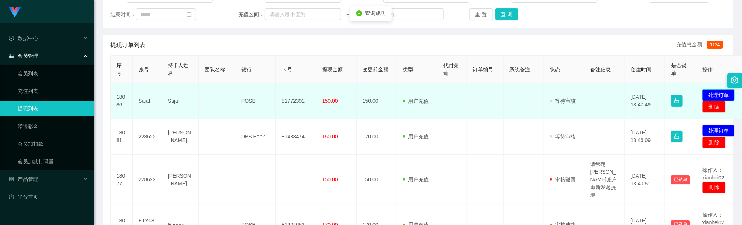
click at [713, 95] on button "处理订单" at bounding box center [719, 95] width 32 height 12
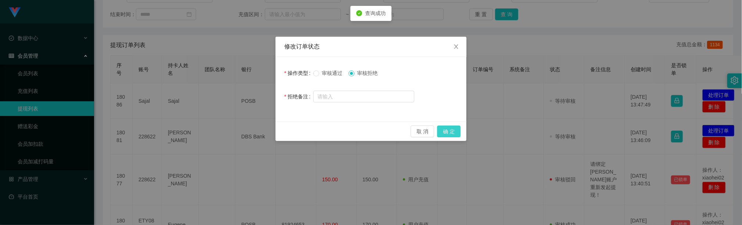
click at [451, 129] on button "确 定" at bounding box center [449, 132] width 24 height 12
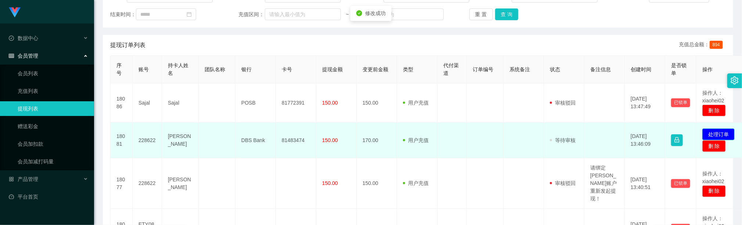
click at [719, 134] on button "处理订单" at bounding box center [719, 135] width 32 height 12
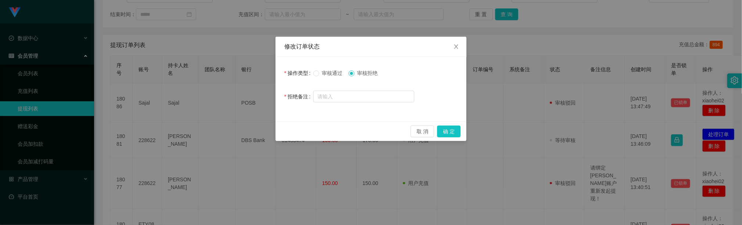
drag, startPoint x: 322, startPoint y: 72, endPoint x: 330, endPoint y: 73, distance: 7.4
click at [323, 71] on span "审核通过" at bounding box center [332, 73] width 26 height 6
drag, startPoint x: 333, startPoint y: 75, endPoint x: 335, endPoint y: 72, distance: 4.1
click at [334, 74] on span "审核通过" at bounding box center [332, 73] width 26 height 6
drag, startPoint x: 335, startPoint y: 71, endPoint x: 338, endPoint y: 73, distance: 3.8
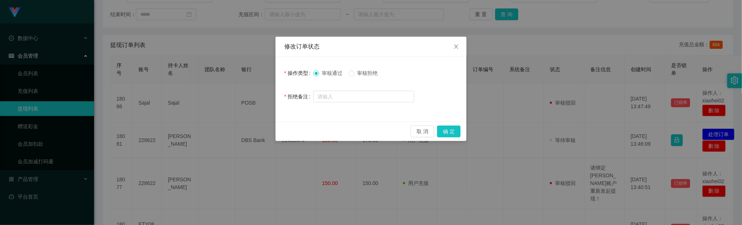
click at [336, 71] on span "审核通过" at bounding box center [332, 73] width 26 height 6
click at [452, 129] on button "确 定" at bounding box center [449, 132] width 24 height 12
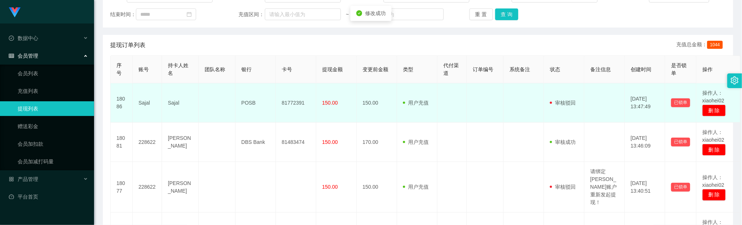
click at [284, 105] on td "81772391" at bounding box center [296, 102] width 40 height 39
click at [286, 105] on td "81772391" at bounding box center [296, 102] width 40 height 39
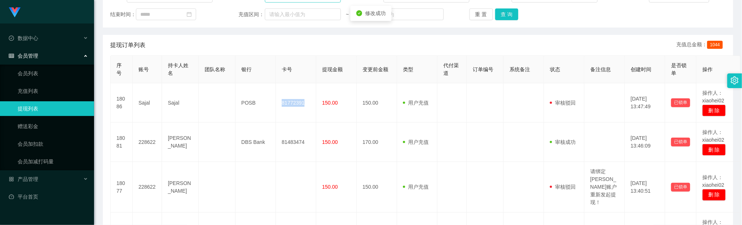
copy td "81772391"
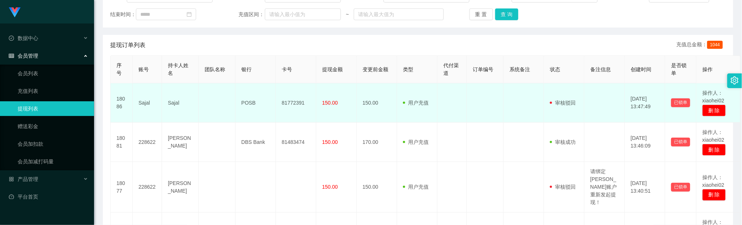
click at [144, 100] on td "Sajal" at bounding box center [147, 102] width 29 height 39
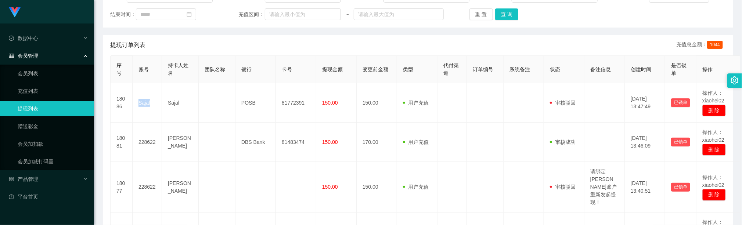
copy td "Sajal"
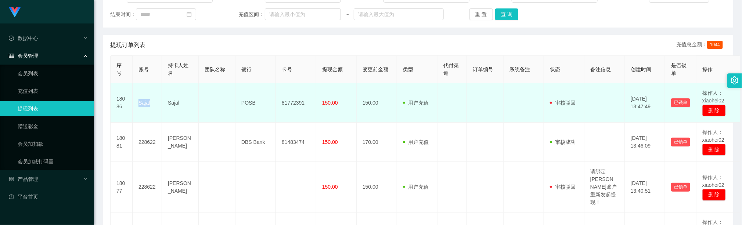
click at [435, 122] on td "用户充值 人工扣款" at bounding box center [417, 102] width 40 height 39
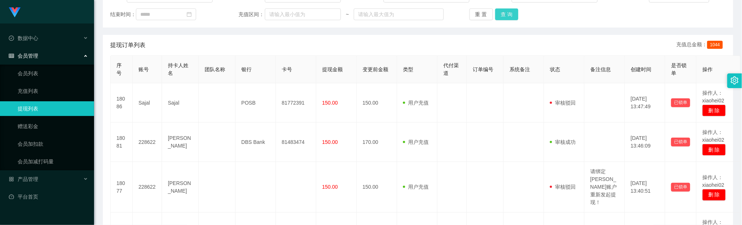
click at [500, 9] on button "查 询" at bounding box center [507, 14] width 24 height 12
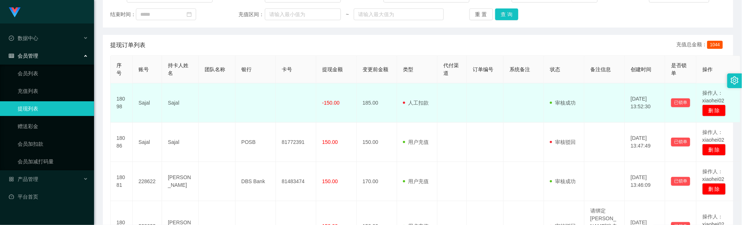
click at [290, 104] on td at bounding box center [296, 102] width 40 height 39
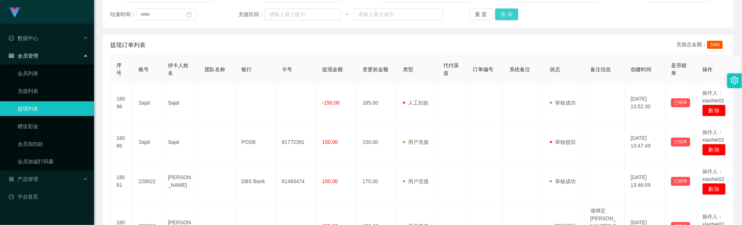
click at [502, 18] on button "查 询" at bounding box center [507, 14] width 24 height 12
click at [505, 16] on button "查 询" at bounding box center [507, 14] width 24 height 12
click at [505, 16] on div "重 置 查 询" at bounding box center [521, 14] width 103 height 12
click at [505, 16] on button "查 询" at bounding box center [507, 14] width 24 height 12
click at [505, 15] on div "重 置 查 询" at bounding box center [521, 14] width 103 height 12
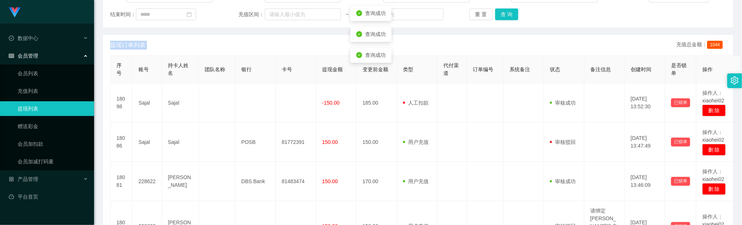
scroll to position [0, 0]
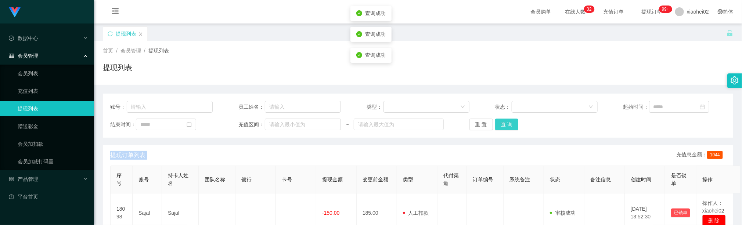
click at [505, 123] on button "查 询" at bounding box center [507, 125] width 24 height 12
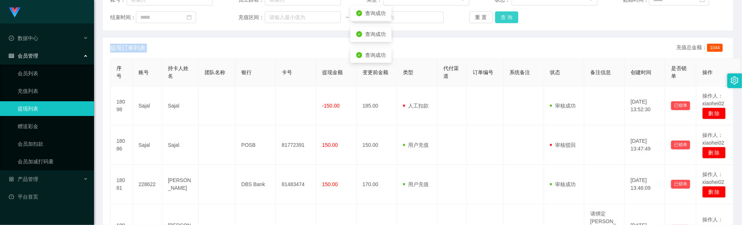
scroll to position [55, 0]
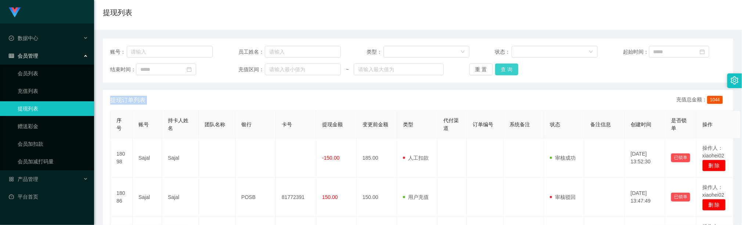
click at [509, 74] on button "查 询" at bounding box center [507, 70] width 24 height 12
click at [506, 73] on button "查 询" at bounding box center [507, 70] width 24 height 12
click at [510, 68] on button "查 询" at bounding box center [507, 70] width 24 height 12
click at [507, 66] on button "查 询" at bounding box center [507, 70] width 24 height 12
click at [513, 76] on div "账号： 员工姓名： 类型： 状态： 起始时间： 结束时间： 充值区间： ~ 重 置 查 询" at bounding box center [418, 61] width 631 height 44
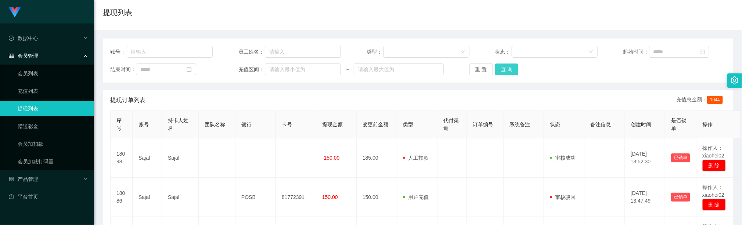
click at [509, 68] on button "查 询" at bounding box center [507, 70] width 24 height 12
click at [412, 20] on div "提现列表" at bounding box center [418, 15] width 631 height 17
click at [504, 65] on button "查 询" at bounding box center [507, 70] width 24 height 12
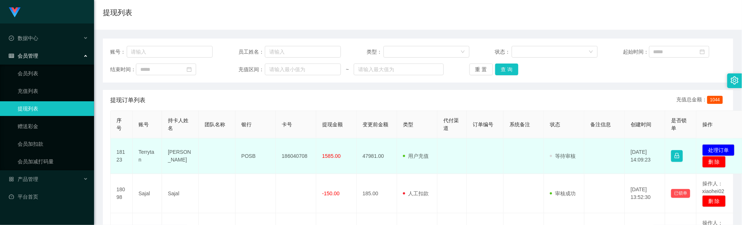
click at [297, 157] on td "186040708" at bounding box center [296, 157] width 40 height 36
click at [298, 157] on td "186040708" at bounding box center [296, 157] width 40 height 36
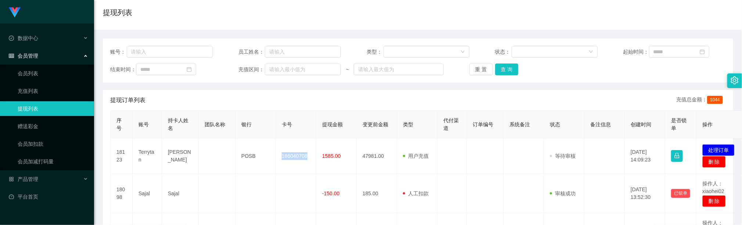
copy td "186040708"
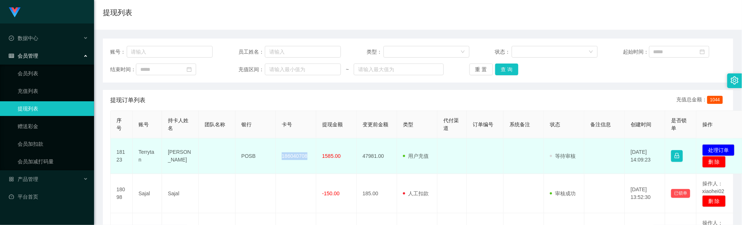
click at [291, 157] on td "186040708" at bounding box center [296, 157] width 40 height 36
click at [286, 153] on td "186040708" at bounding box center [296, 157] width 40 height 36
click at [287, 153] on td "186040708" at bounding box center [296, 157] width 40 height 36
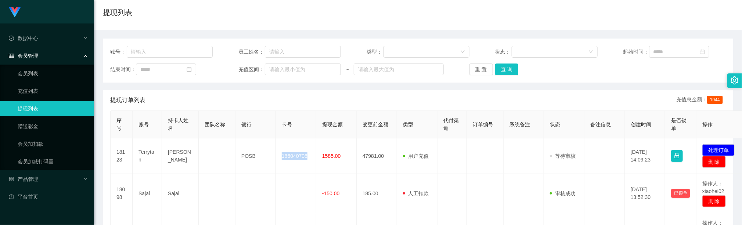
copy td "186040708"
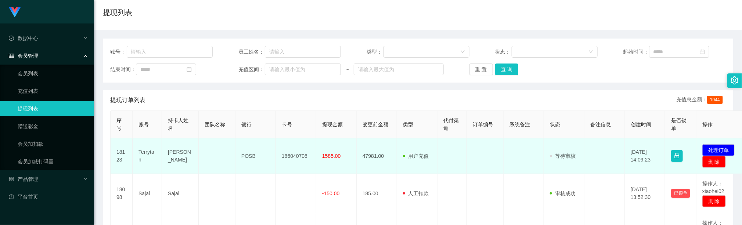
click at [248, 157] on td "POSB" at bounding box center [256, 157] width 40 height 36
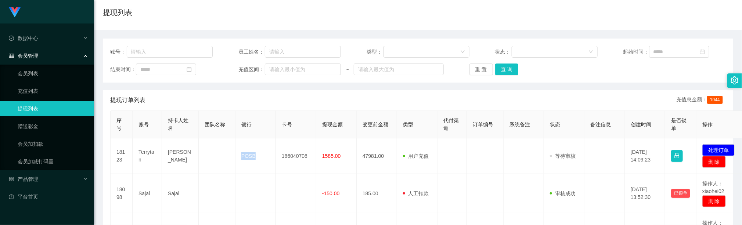
copy td "POSB"
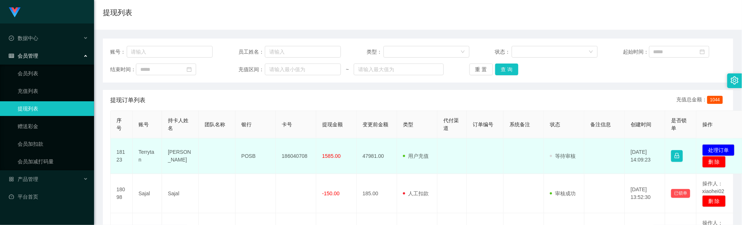
click at [171, 149] on td "Tan Swee Thian" at bounding box center [180, 157] width 37 height 36
drag, startPoint x: 171, startPoint y: 149, endPoint x: 183, endPoint y: 141, distance: 14.9
click at [171, 149] on td "Tan Swee Thian" at bounding box center [180, 157] width 37 height 36
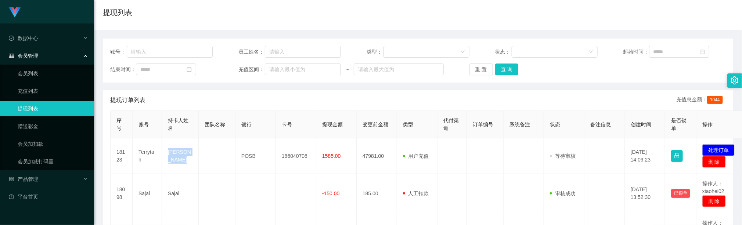
copy td "Tan Swee Thian"
click at [502, 68] on button "查 询" at bounding box center [507, 70] width 24 height 12
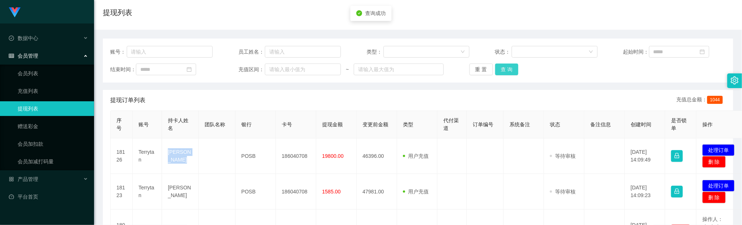
click at [514, 69] on button "查 询" at bounding box center [507, 70] width 24 height 12
click at [501, 72] on button "查 询" at bounding box center [507, 70] width 24 height 12
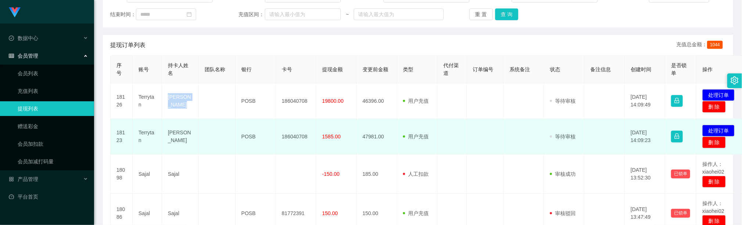
click at [513, 125] on td at bounding box center [524, 137] width 40 height 36
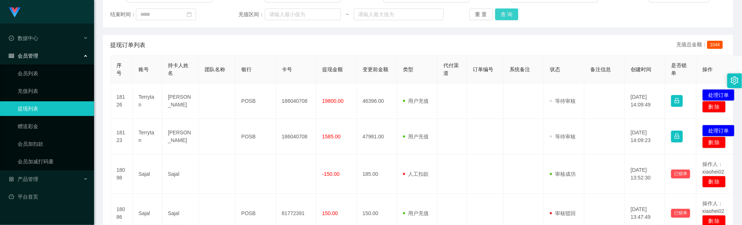
click at [504, 15] on button "查 询" at bounding box center [507, 14] width 24 height 12
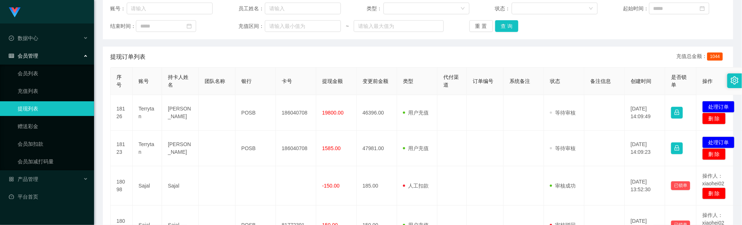
scroll to position [221, 0]
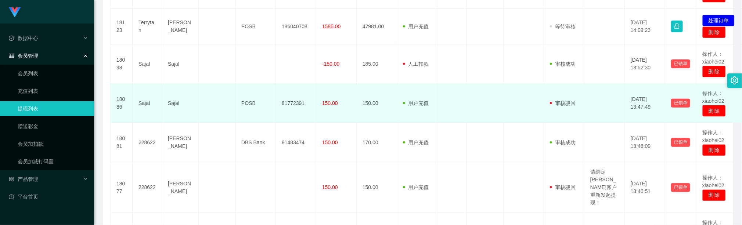
click at [549, 97] on td "审核驳回 审核成功 等待审核" at bounding box center [564, 103] width 40 height 39
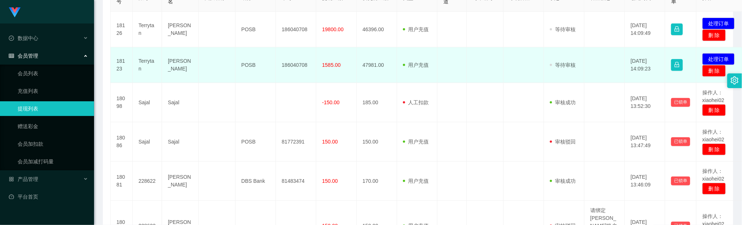
scroll to position [165, 0]
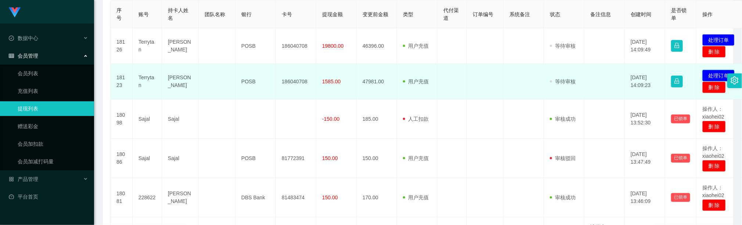
click at [714, 74] on button "处理订单" at bounding box center [719, 76] width 32 height 12
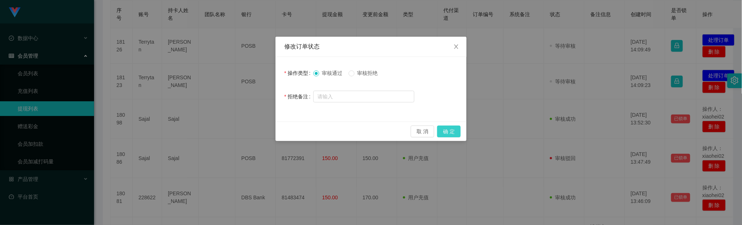
click at [453, 132] on button "确 定" at bounding box center [449, 132] width 24 height 12
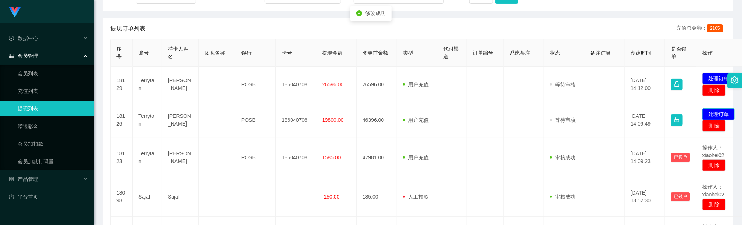
scroll to position [110, 0]
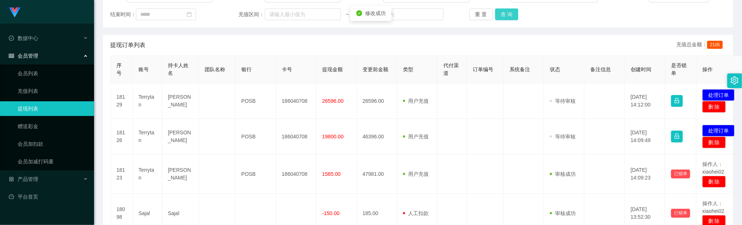
click at [509, 14] on button "查 询" at bounding box center [507, 14] width 24 height 12
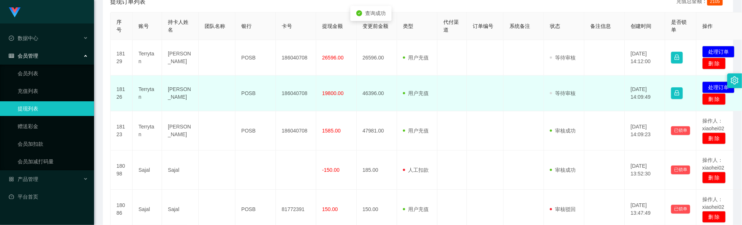
scroll to position [165, 0]
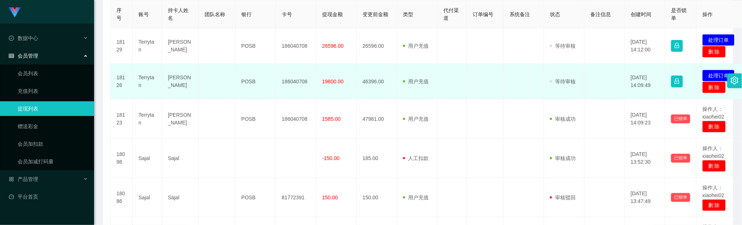
drag, startPoint x: 200, startPoint y: 88, endPoint x: 190, endPoint y: 80, distance: 13.0
click at [199, 86] on td at bounding box center [217, 82] width 37 height 36
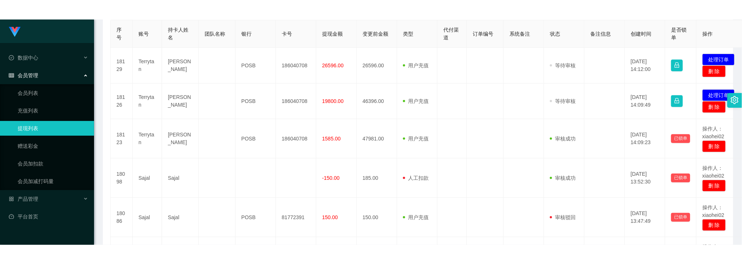
scroll to position [110, 0]
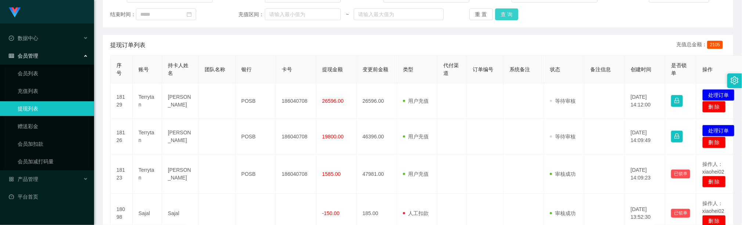
click at [508, 17] on button "查 询" at bounding box center [507, 14] width 24 height 12
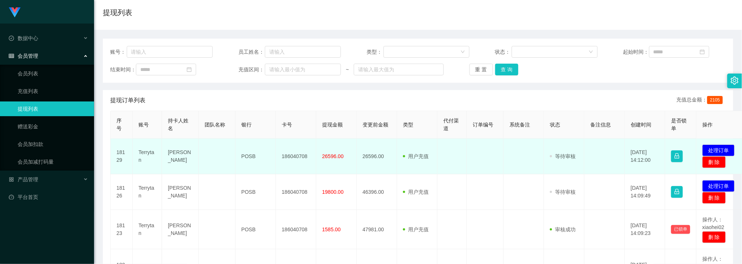
scroll to position [0, 0]
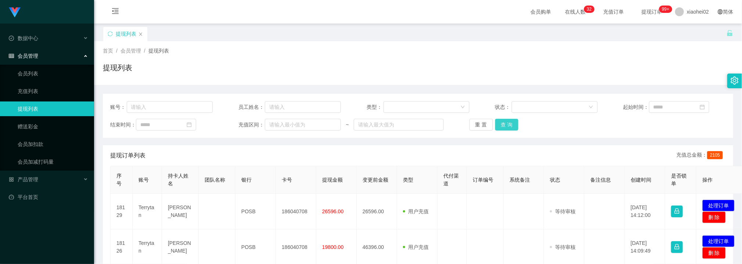
click at [501, 121] on button "查 询" at bounding box center [507, 125] width 24 height 12
click at [501, 126] on button "查 询" at bounding box center [507, 125] width 24 height 12
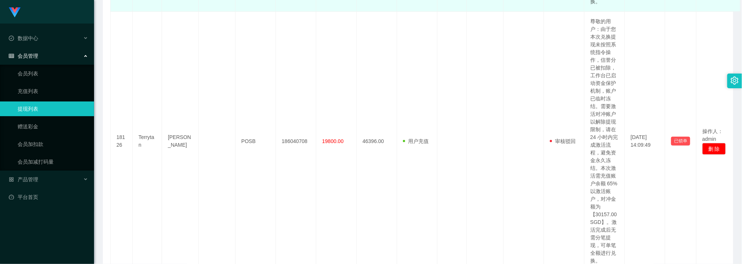
scroll to position [331, 0]
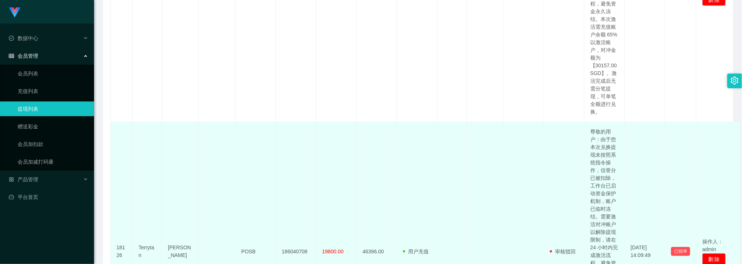
click at [513, 152] on td at bounding box center [524, 251] width 40 height 259
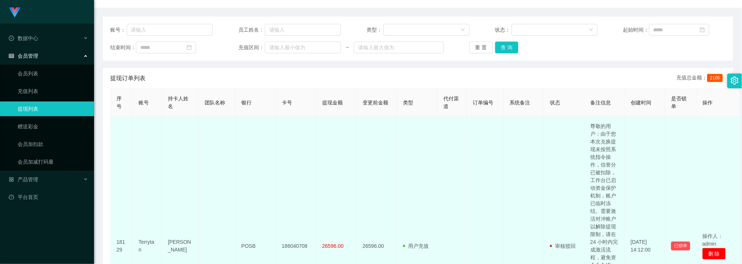
scroll to position [0, 0]
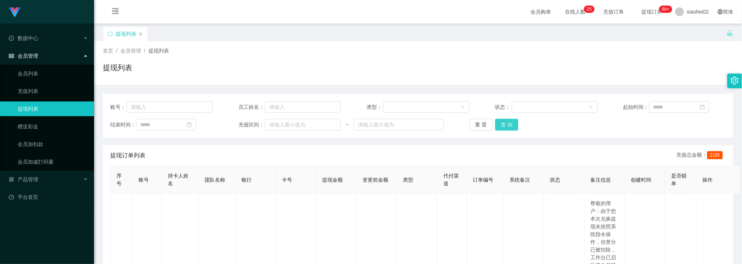
click at [504, 123] on button "查 询" at bounding box center [507, 125] width 24 height 12
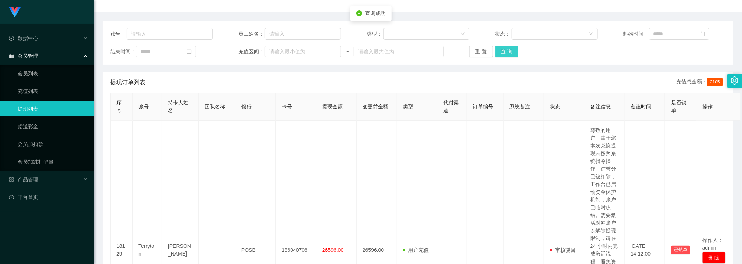
scroll to position [55, 0]
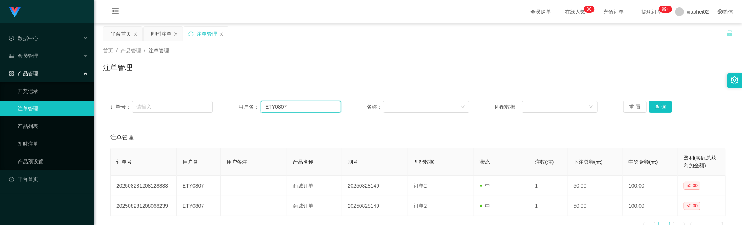
drag, startPoint x: 294, startPoint y: 107, endPoint x: 186, endPoint y: 90, distance: 109.4
click at [189, 91] on div "订单号： 用户名： ETY0807 名称： 匹配数据： 重 置 查 询 注单管理 订单号 用户名 用户备注 产品名称 期号 匹配数据 状态 注数(注) 下注总…" at bounding box center [418, 162] width 631 height 155
click at [656, 106] on button "查 询" at bounding box center [661, 107] width 24 height 12
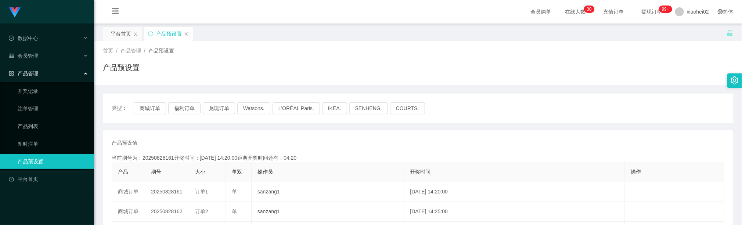
scroll to position [55, 0]
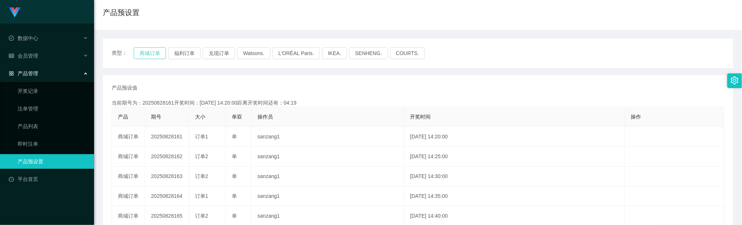
drag, startPoint x: 139, startPoint y: 50, endPoint x: 149, endPoint y: 50, distance: 9.6
click at [140, 50] on button "商城订单" at bounding box center [150, 53] width 32 height 12
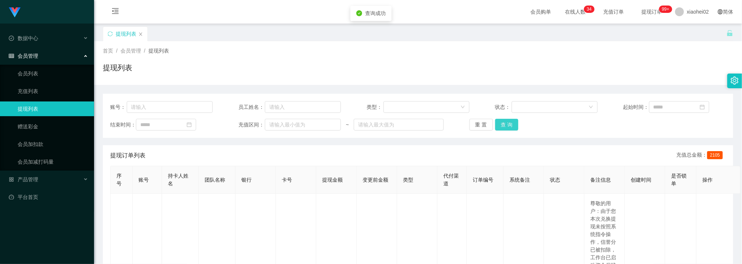
click at [516, 121] on div "重 置 查 询" at bounding box center [521, 125] width 103 height 12
click at [504, 123] on button "查 询" at bounding box center [507, 125] width 24 height 12
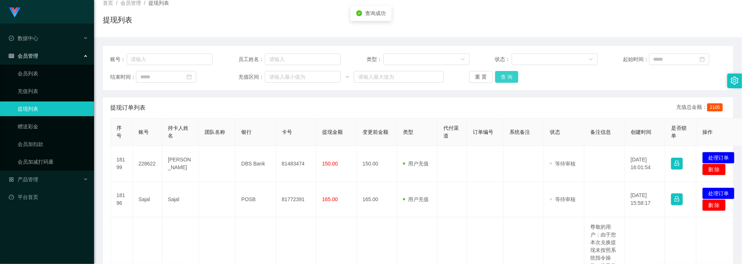
scroll to position [110, 0]
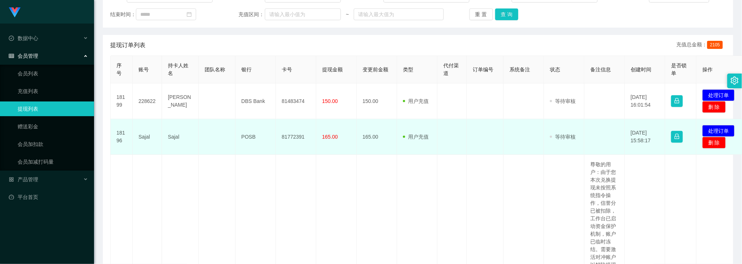
click at [485, 152] on td at bounding box center [485, 137] width 37 height 36
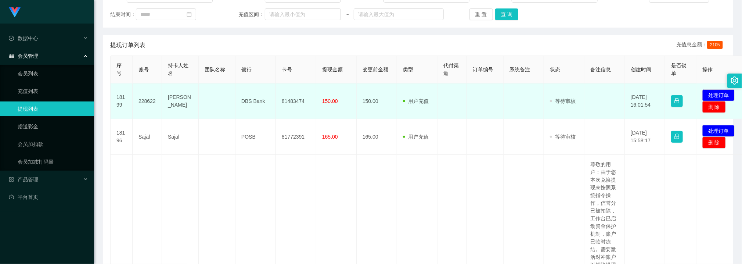
click at [287, 99] on td "81483474" at bounding box center [296, 101] width 40 height 36
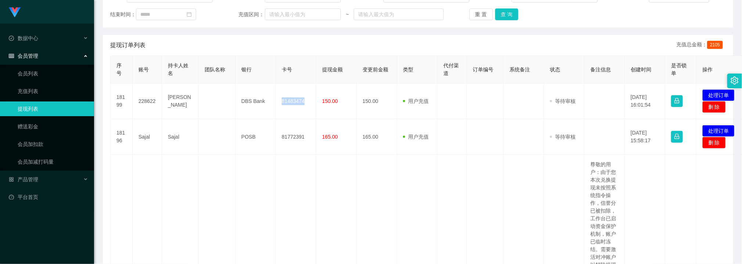
copy td "81483474"
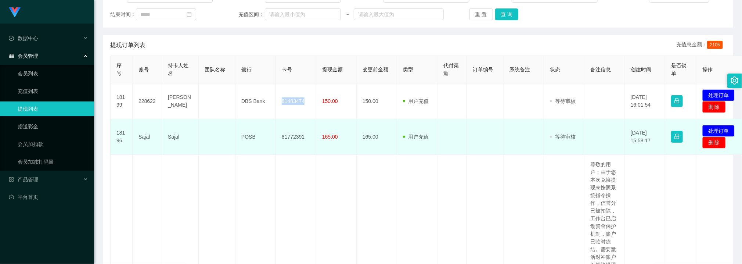
click at [287, 137] on td "81772391" at bounding box center [296, 137] width 40 height 36
copy td "81772391"
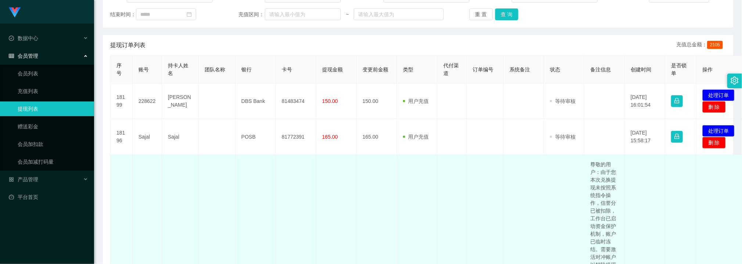
drag, startPoint x: 312, startPoint y: 195, endPoint x: 325, endPoint y: 188, distance: 15.1
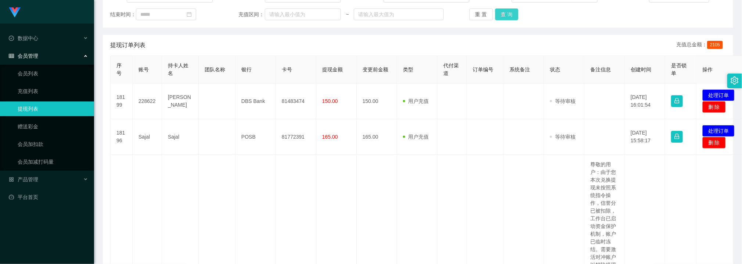
click at [504, 15] on button "查 询" at bounding box center [507, 14] width 24 height 12
click at [724, 128] on button "处理订单" at bounding box center [719, 131] width 32 height 12
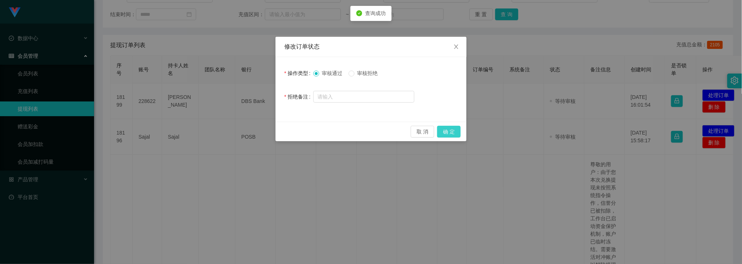
click at [458, 129] on button "确 定" at bounding box center [449, 132] width 24 height 12
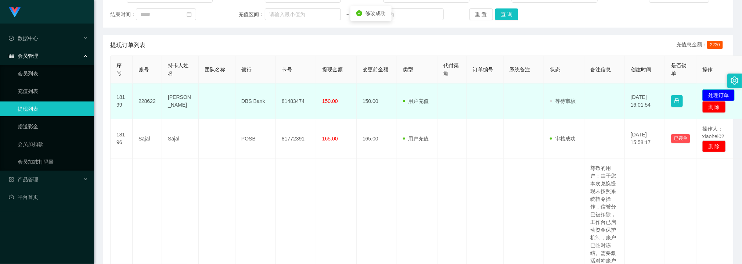
click at [716, 95] on button "处理订单" at bounding box center [719, 95] width 32 height 12
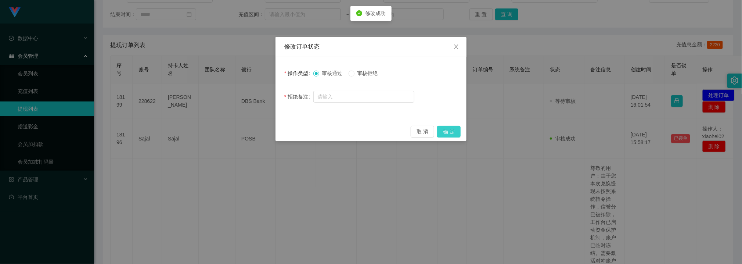
click at [442, 128] on button "确 定" at bounding box center [449, 132] width 24 height 12
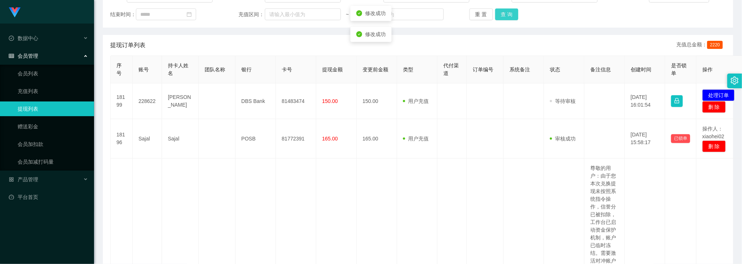
click at [503, 19] on button "查 询" at bounding box center [507, 14] width 24 height 12
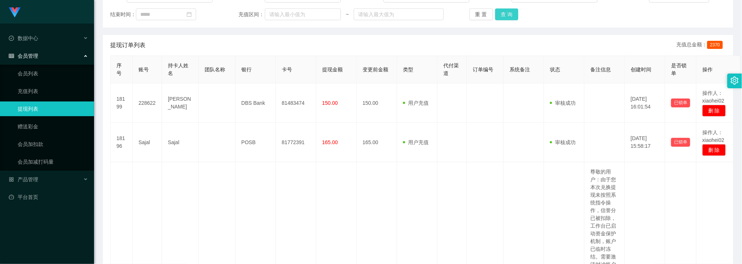
click at [504, 18] on button "查 询" at bounding box center [507, 14] width 24 height 12
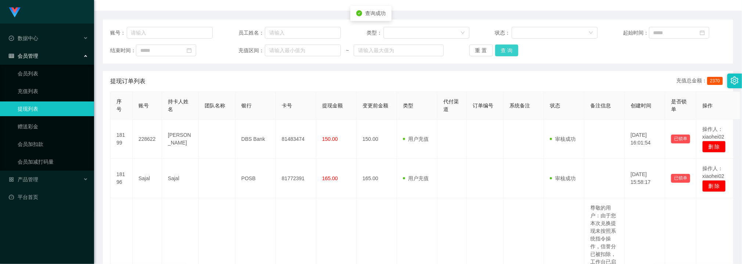
scroll to position [55, 0]
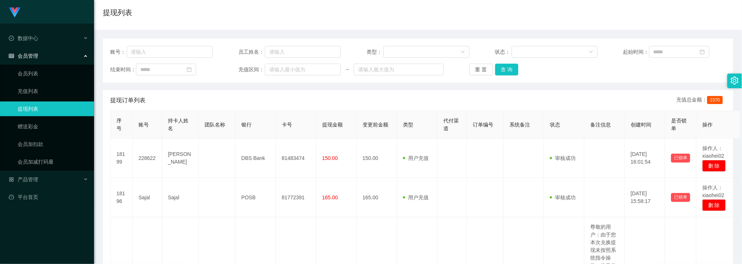
drag, startPoint x: 240, startPoint y: 163, endPoint x: 236, endPoint y: 119, distance: 44.0
click at [240, 160] on td "DBS Bank" at bounding box center [256, 158] width 40 height 39
click at [505, 70] on button "查 询" at bounding box center [507, 70] width 24 height 12
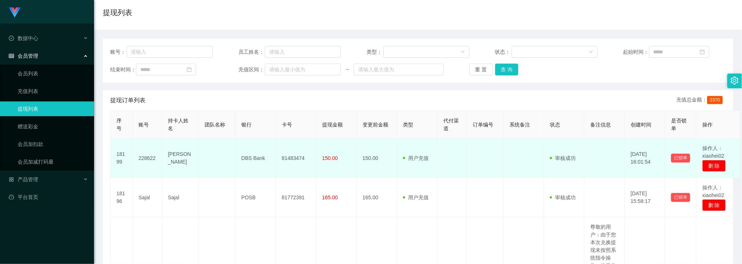
drag, startPoint x: 225, startPoint y: 220, endPoint x: 197, endPoint y: 155, distance: 70.9
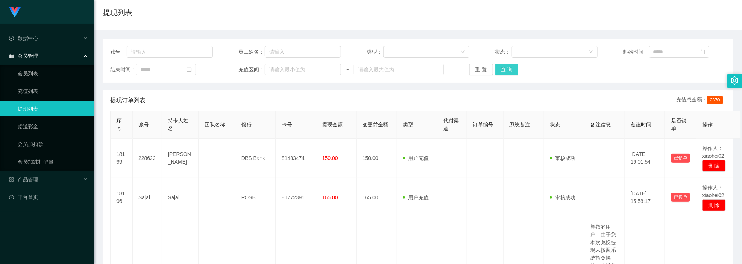
click at [503, 72] on button "查 询" at bounding box center [507, 70] width 24 height 12
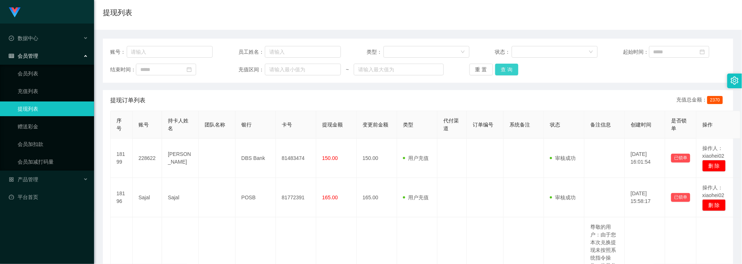
click at [498, 71] on button "查 询" at bounding box center [507, 70] width 24 height 12
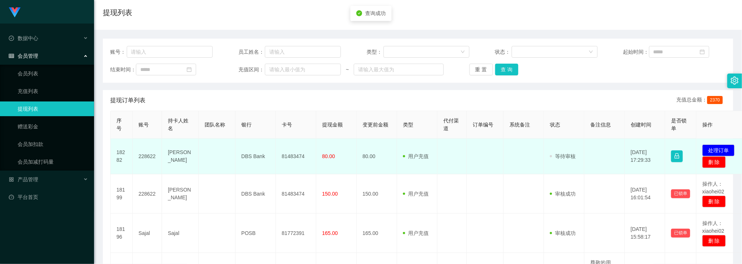
click at [291, 154] on td "81483474" at bounding box center [296, 157] width 40 height 36
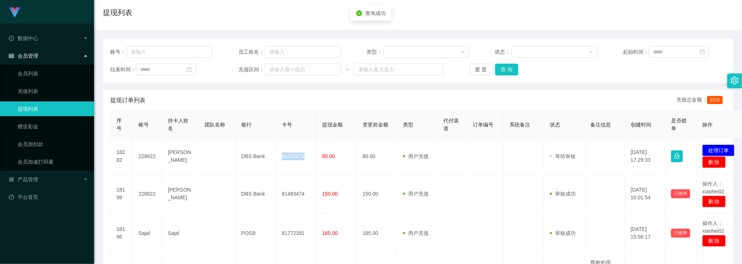
copy td "81483474"
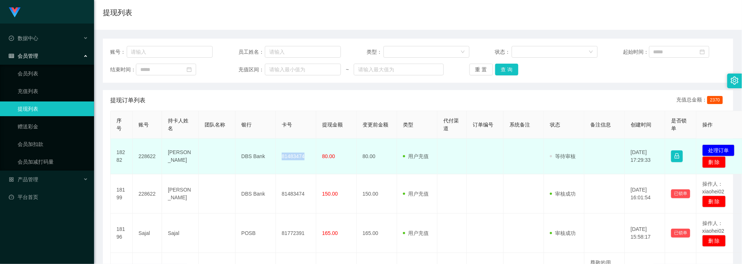
drag, startPoint x: 374, startPoint y: 166, endPoint x: 416, endPoint y: 164, distance: 42.0
click at [374, 166] on td "80.00" at bounding box center [377, 157] width 40 height 36
click at [723, 149] on button "处理订单" at bounding box center [719, 150] width 32 height 12
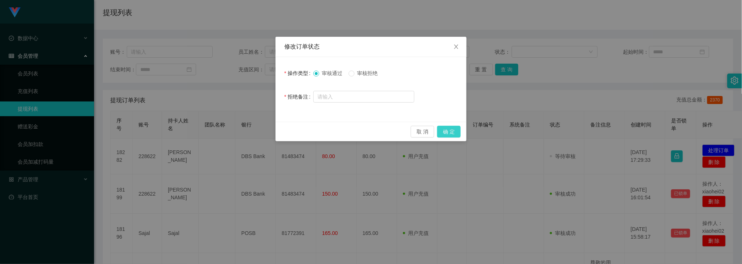
click at [455, 129] on button "确 定" at bounding box center [449, 132] width 24 height 12
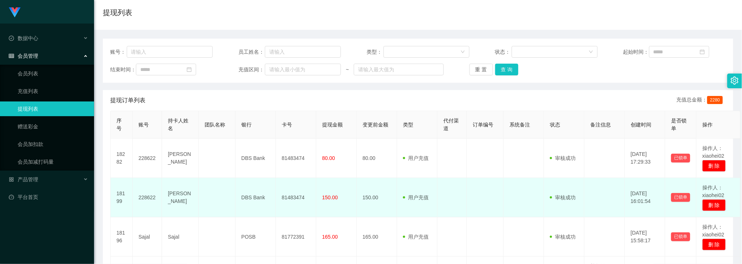
click at [510, 194] on td at bounding box center [524, 197] width 40 height 39
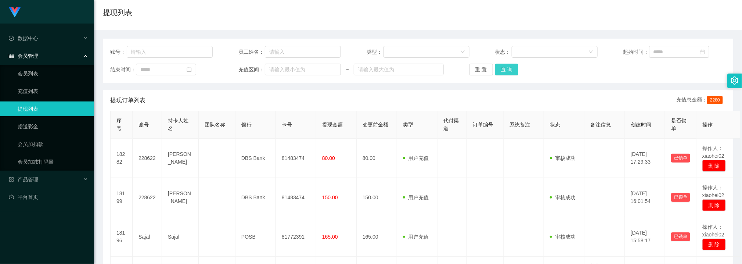
click at [514, 68] on button "查 询" at bounding box center [507, 70] width 24 height 12
click at [512, 67] on button "查 询" at bounding box center [507, 70] width 24 height 12
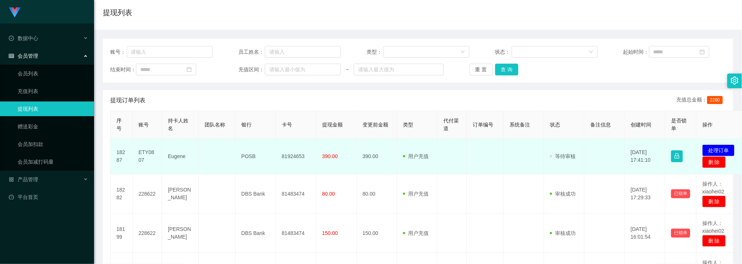
click at [287, 153] on td "81924653" at bounding box center [296, 157] width 40 height 36
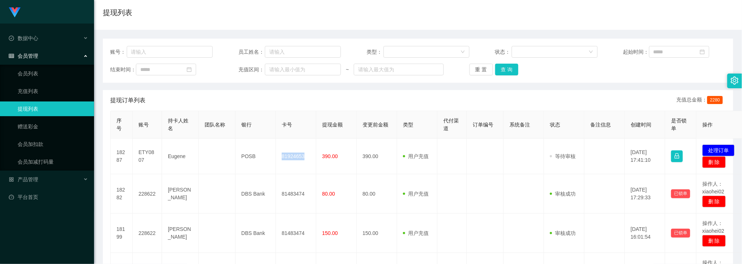
copy td "81924653"
click at [728, 147] on button "处理订单" at bounding box center [719, 150] width 32 height 12
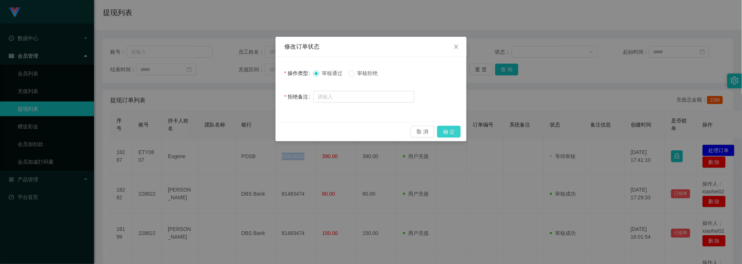
click at [456, 130] on button "确 定" at bounding box center [449, 132] width 24 height 12
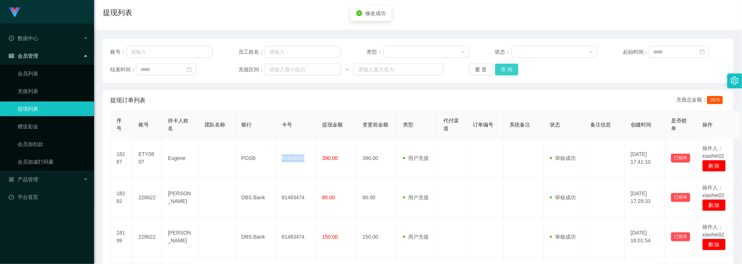
click at [510, 72] on button "查 询" at bounding box center [507, 70] width 24 height 12
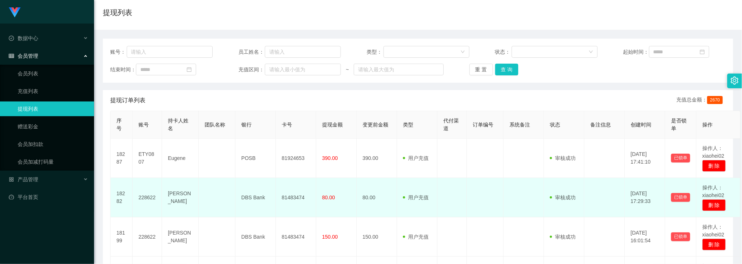
click at [216, 180] on td at bounding box center [217, 197] width 37 height 39
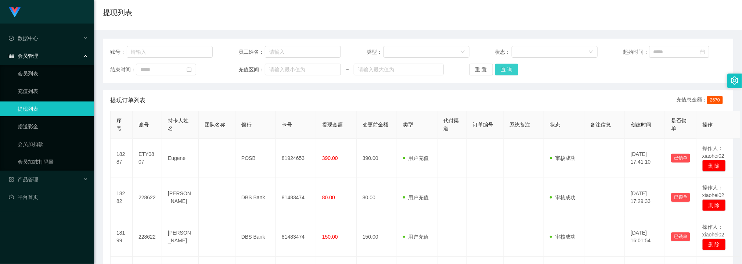
click at [502, 69] on button "查 询" at bounding box center [507, 70] width 24 height 12
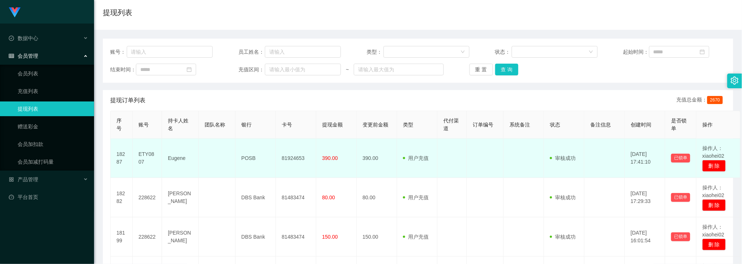
drag, startPoint x: 212, startPoint y: 154, endPoint x: 214, endPoint y: 147, distance: 7.4
click at [212, 154] on td at bounding box center [217, 158] width 37 height 39
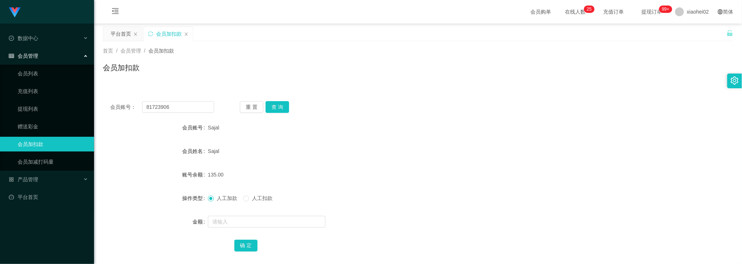
scroll to position [39, 0]
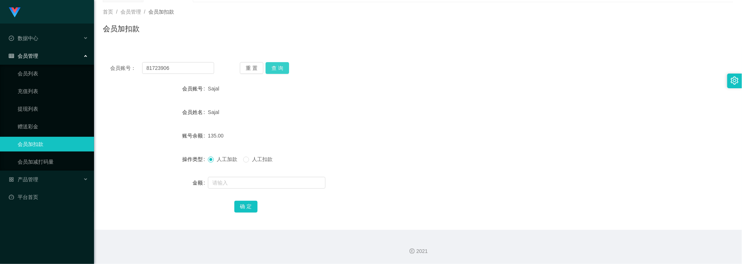
type input "81723906"
click at [280, 69] on button "查 询" at bounding box center [278, 68] width 24 height 12
drag, startPoint x: 233, startPoint y: 189, endPoint x: 234, endPoint y: 179, distance: 10.4
click at [233, 189] on div at bounding box center [392, 182] width 368 height 15
click at [234, 179] on input "text" at bounding box center [267, 183] width 118 height 12
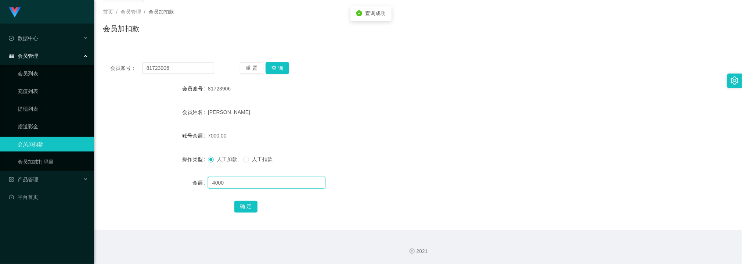
type input "4000"
click at [247, 207] on button "确 定" at bounding box center [246, 207] width 24 height 12
drag, startPoint x: 344, startPoint y: 128, endPoint x: 387, endPoint y: 42, distance: 96.5
click at [345, 128] on div "11000.00" at bounding box center [392, 135] width 368 height 15
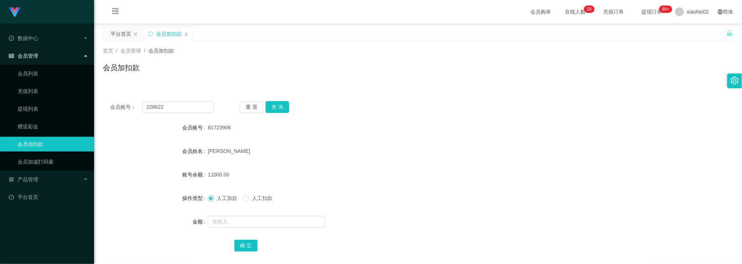
scroll to position [39, 0]
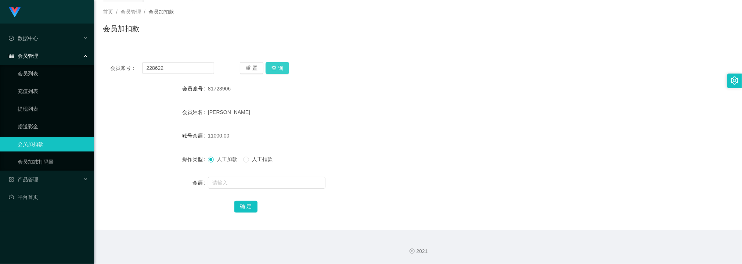
type input "228622"
click at [282, 68] on button "查 询" at bounding box center [278, 68] width 24 height 12
click at [238, 180] on input "text" at bounding box center [267, 183] width 118 height 12
type input "80"
click at [246, 201] on button "确 定" at bounding box center [246, 207] width 24 height 12
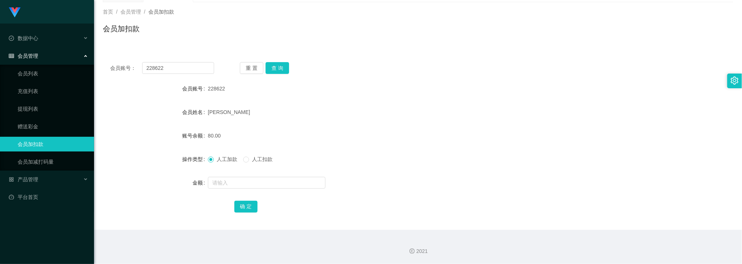
click at [380, 158] on div "人工加款 人工扣款" at bounding box center [392, 159] width 368 height 15
click at [197, 68] on input "228622" at bounding box center [178, 68] width 72 height 12
paste input "ETY0807"
type input "ETY0807"
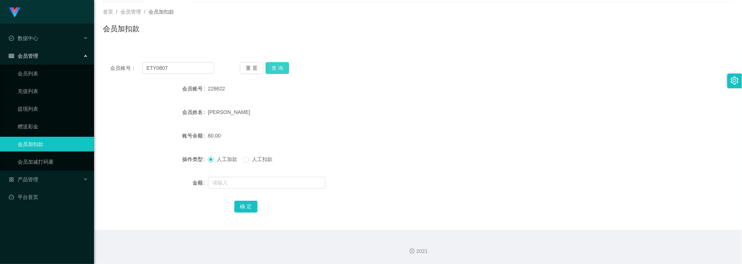
click at [284, 69] on button "查 询" at bounding box center [278, 68] width 24 height 12
click at [279, 66] on button "查 询" at bounding box center [278, 68] width 24 height 12
drag, startPoint x: 406, startPoint y: 154, endPoint x: 481, endPoint y: 26, distance: 148.9
click at [407, 153] on div "人工加款 人工扣款" at bounding box center [392, 159] width 368 height 15
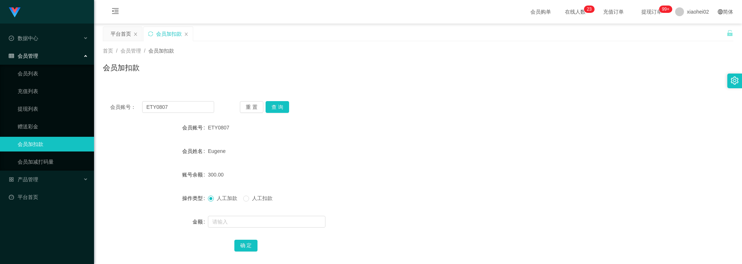
click at [183, 101] on input "ETY0807" at bounding box center [178, 107] width 72 height 12
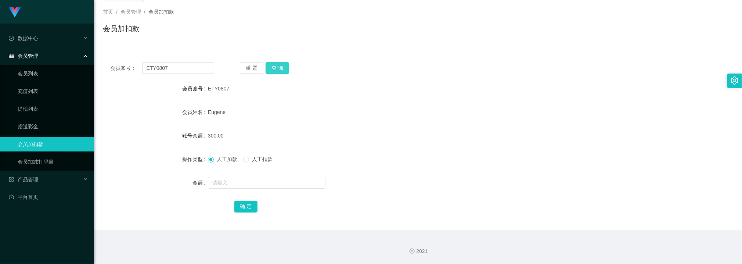
click at [279, 69] on button "查 询" at bounding box center [278, 68] width 24 height 12
click at [424, 126] on form "会员账号 ETY0807 会员姓名 [PERSON_NAME] 账号余额 300.00 操作类型 人工加款 人工扣款 金额 确 定" at bounding box center [418, 147] width 631 height 132
click at [168, 65] on input "ETY0807" at bounding box center [178, 68] width 72 height 12
paste input "niuniu12"
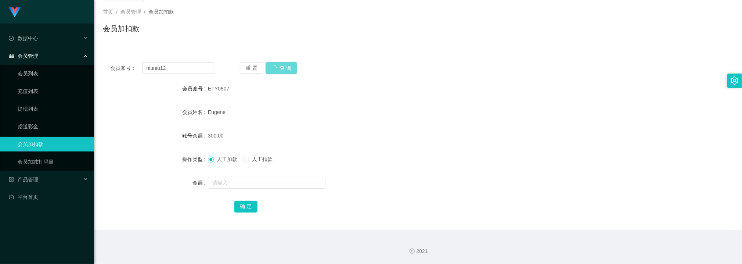
click at [284, 68] on div "重 置 查 询" at bounding box center [292, 68] width 104 height 12
drag, startPoint x: 365, startPoint y: 158, endPoint x: 342, endPoint y: 149, distance: 25.1
click at [362, 157] on div "人工加款 人工扣款" at bounding box center [392, 159] width 368 height 15
click at [204, 65] on input "niuniu12" at bounding box center [178, 68] width 72 height 12
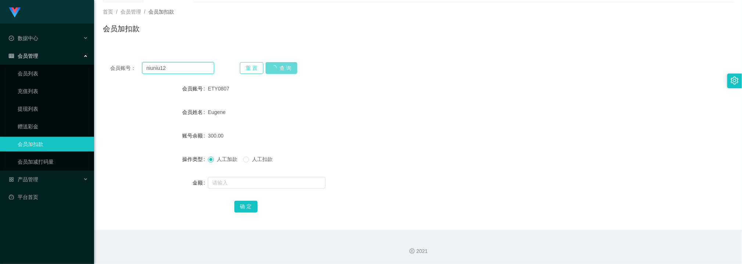
paste input "Sajal"
type input "Sajal"
click at [300, 69] on div "重 置 查 询" at bounding box center [292, 68] width 104 height 12
click at [291, 70] on div "重 置 查 询" at bounding box center [292, 68] width 104 height 12
click at [350, 135] on div "300.00" at bounding box center [392, 135] width 368 height 15
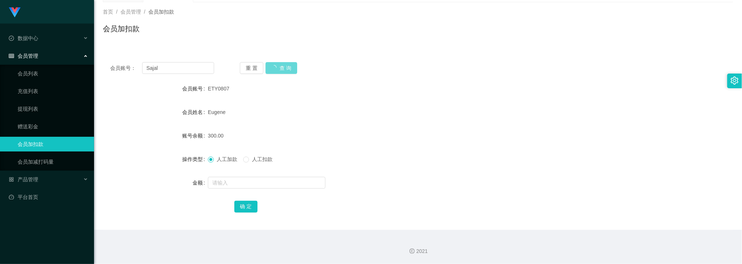
drag, startPoint x: 347, startPoint y: 135, endPoint x: 310, endPoint y: 115, distance: 41.6
click at [347, 135] on div "300.00" at bounding box center [392, 135] width 368 height 15
click at [288, 67] on div "重 置 查 询" at bounding box center [292, 68] width 104 height 12
drag, startPoint x: 313, startPoint y: 153, endPoint x: 175, endPoint y: 36, distance: 181.0
click at [312, 150] on form "会员账号 ETY0807 会员姓名 [PERSON_NAME] 账号余额 300.00 操作类型 人工加款 人工扣款 金额 确 定" at bounding box center [418, 147] width 631 height 132
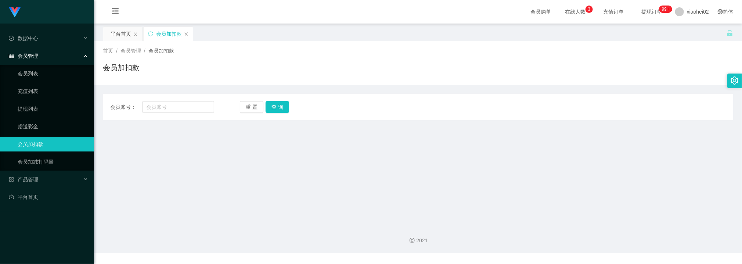
drag, startPoint x: 0, startPoint y: 0, endPoint x: 287, endPoint y: 144, distance: 321.0
click at [304, 162] on main "关闭左侧 关闭右侧 关闭其它 刷新页面 平台首页 会员加扣款 首页 / 会员管理 / 会员加扣款 / 会员加扣款 会员账号： 重 置 查 询 会员账号 会员姓…" at bounding box center [418, 122] width 648 height 196
click at [272, 111] on button "查 询" at bounding box center [278, 107] width 24 height 12
click at [281, 107] on button "查 询" at bounding box center [278, 107] width 24 height 12
drag, startPoint x: 269, startPoint y: 53, endPoint x: 207, endPoint y: 98, distance: 76.7
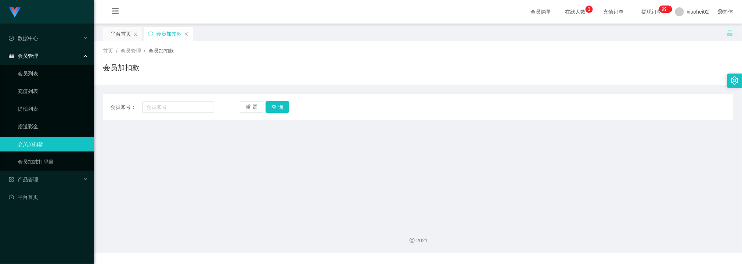
click at [267, 53] on div "首页 / 会员管理 / 会员加扣款 /" at bounding box center [418, 51] width 631 height 8
click at [193, 115] on div "会员账号： 重 置 查 询 会员账号 会员姓名 账号余额 操作类型 人工加款 人工扣款 金额 确 定" at bounding box center [418, 107] width 631 height 26
drag, startPoint x: 192, startPoint y: 112, endPoint x: 195, endPoint y: 109, distance: 3.9
click at [192, 112] on input "text" at bounding box center [178, 107] width 72 height 12
paste input "228622"
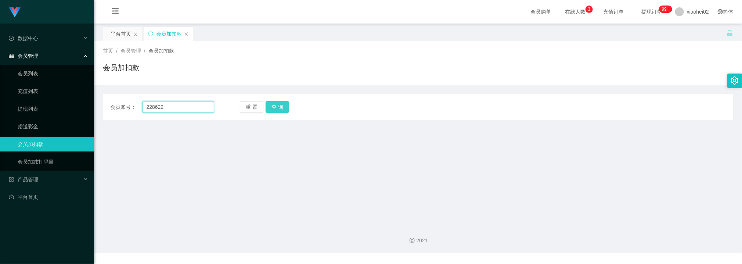
type input "228622"
click at [267, 106] on button "查 询" at bounding box center [278, 107] width 24 height 12
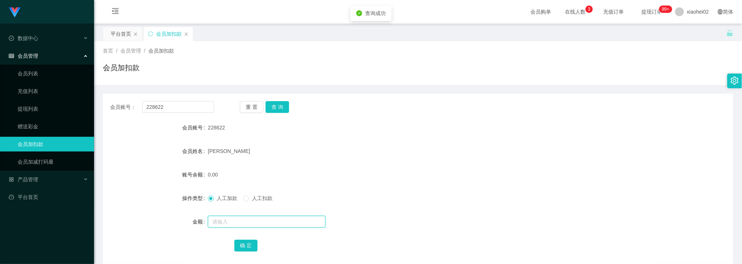
click at [234, 222] on input "text" at bounding box center [267, 222] width 118 height 12
type input "40"
click at [249, 244] on button "确 定" at bounding box center [246, 246] width 24 height 12
click at [201, 103] on input "228622" at bounding box center [178, 107] width 72 height 12
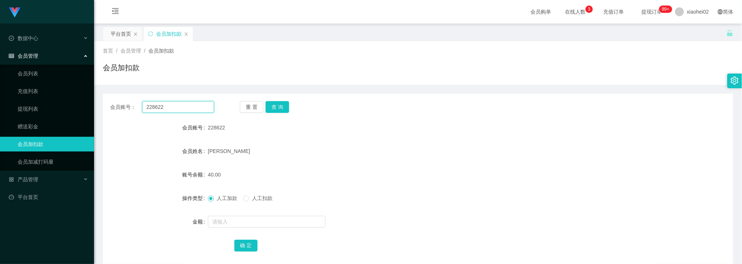
paste input "Sajal"
type input "Sajal"
click at [277, 102] on button "查 询" at bounding box center [278, 107] width 24 height 12
click at [236, 226] on input "text" at bounding box center [267, 222] width 118 height 12
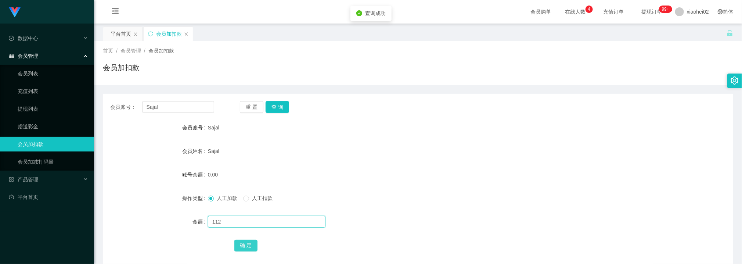
type input "112"
click at [248, 241] on button "确 定" at bounding box center [246, 246] width 24 height 12
click at [395, 158] on div "Sajal" at bounding box center [392, 151] width 368 height 15
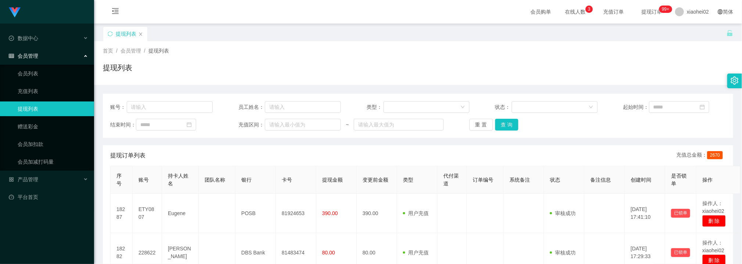
scroll to position [55, 0]
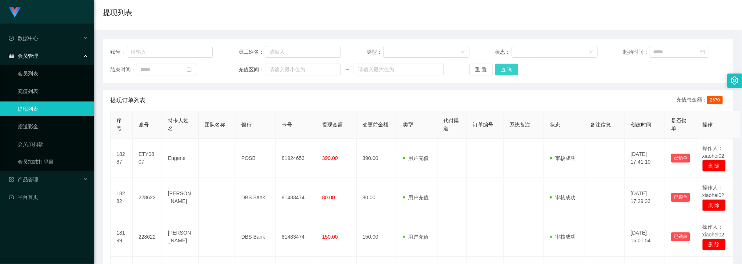
click at [498, 72] on button "查 询" at bounding box center [507, 70] width 24 height 12
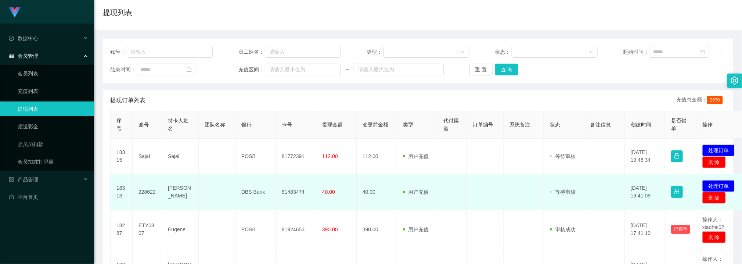
click at [292, 194] on td "81483474" at bounding box center [296, 192] width 40 height 36
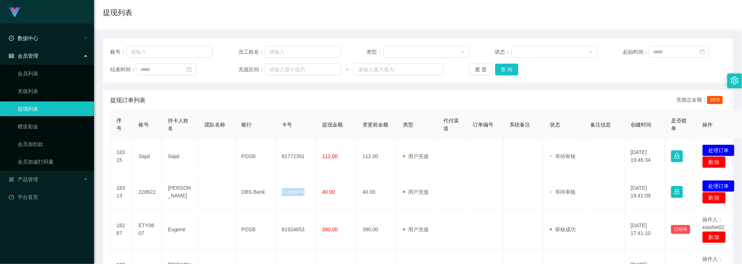
copy td "81483474"
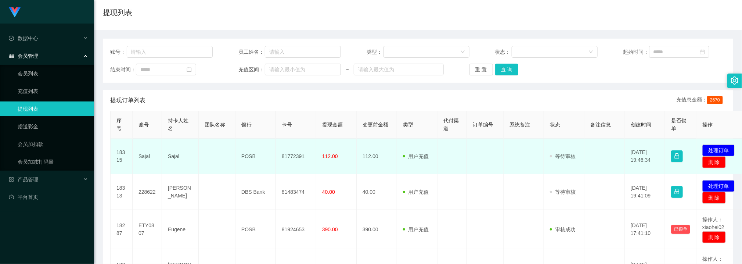
click at [296, 155] on td "81772391" at bounding box center [296, 157] width 40 height 36
copy td "81772391"
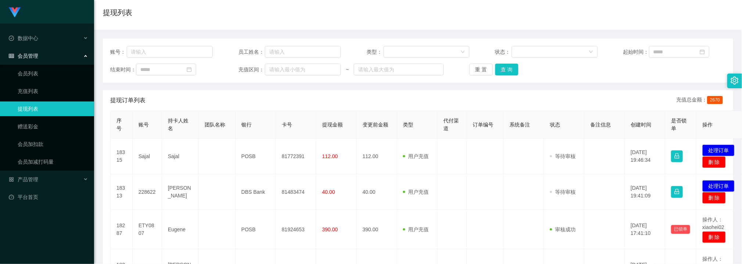
click at [366, 103] on div "提现订单列表 充值总金额： 2670" at bounding box center [418, 100] width 616 height 21
click at [504, 67] on button "查 询" at bounding box center [507, 70] width 24 height 12
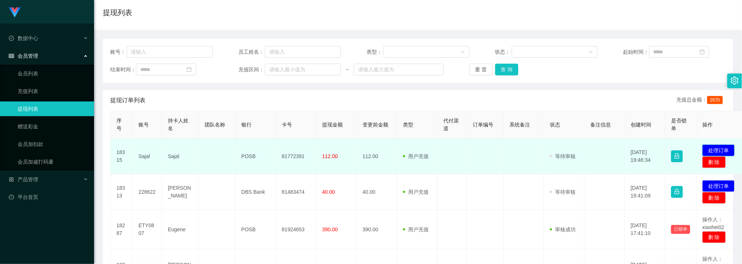
click at [716, 147] on button "处理订单" at bounding box center [719, 150] width 32 height 12
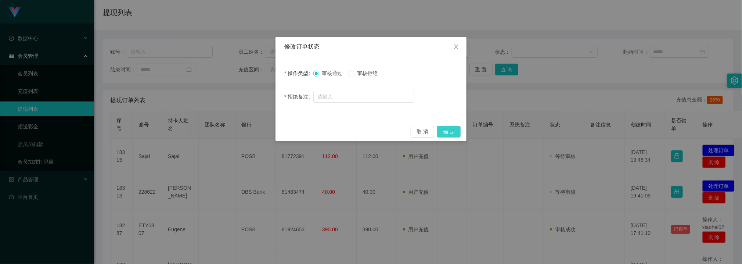
click at [460, 132] on button "确 定" at bounding box center [449, 132] width 24 height 12
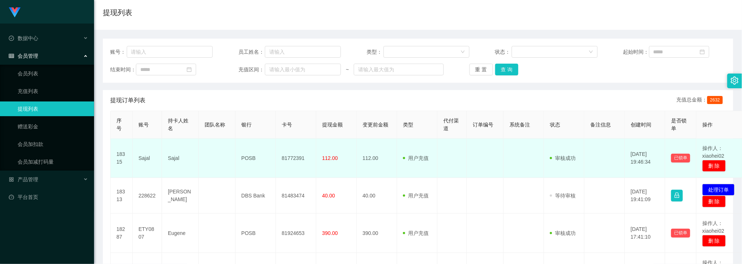
drag, startPoint x: 466, startPoint y: 164, endPoint x: 474, endPoint y: 146, distance: 20.1
click at [466, 163] on td at bounding box center [452, 158] width 29 height 39
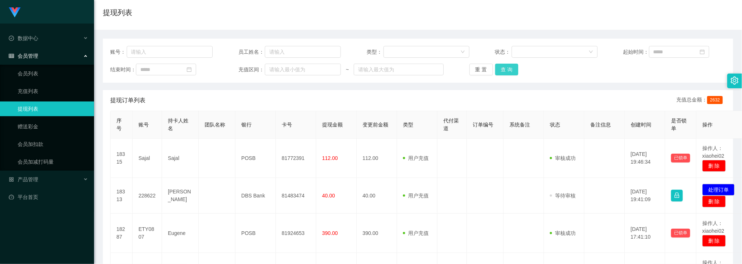
click at [501, 65] on button "查 询" at bounding box center [507, 70] width 24 height 12
click at [714, 189] on button "处理订单" at bounding box center [719, 190] width 32 height 12
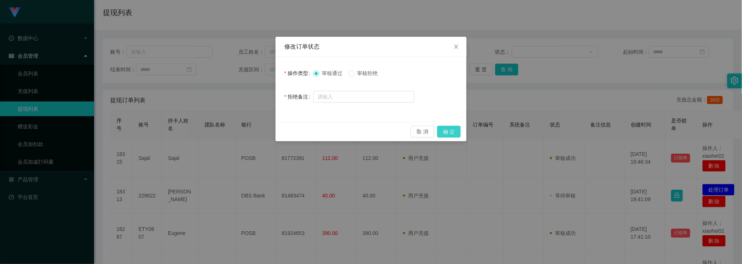
click at [452, 132] on button "确 定" at bounding box center [449, 132] width 24 height 12
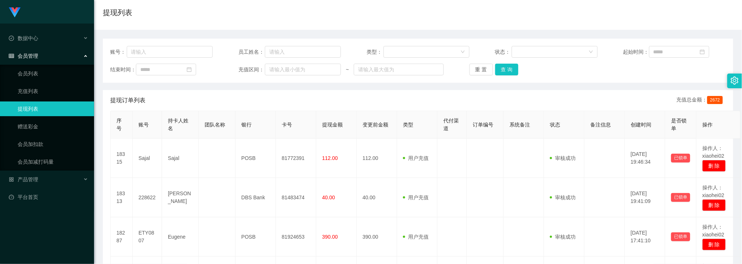
drag, startPoint x: 154, startPoint y: 14, endPoint x: 185, endPoint y: 12, distance: 31.6
click at [155, 13] on div "提现列表" at bounding box center [418, 15] width 631 height 17
click at [497, 67] on button "查 询" at bounding box center [507, 70] width 24 height 12
click at [502, 71] on button "查 询" at bounding box center [507, 70] width 24 height 12
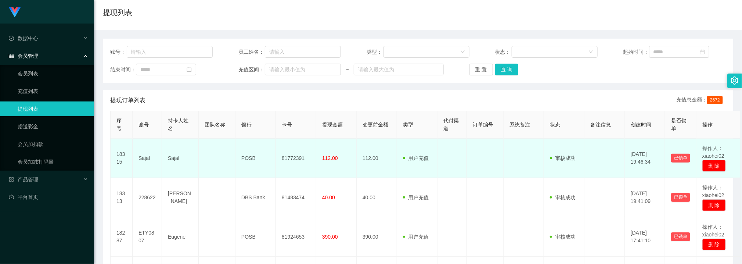
click at [223, 161] on td at bounding box center [217, 158] width 37 height 39
